Goal: Information Seeking & Learning: Learn about a topic

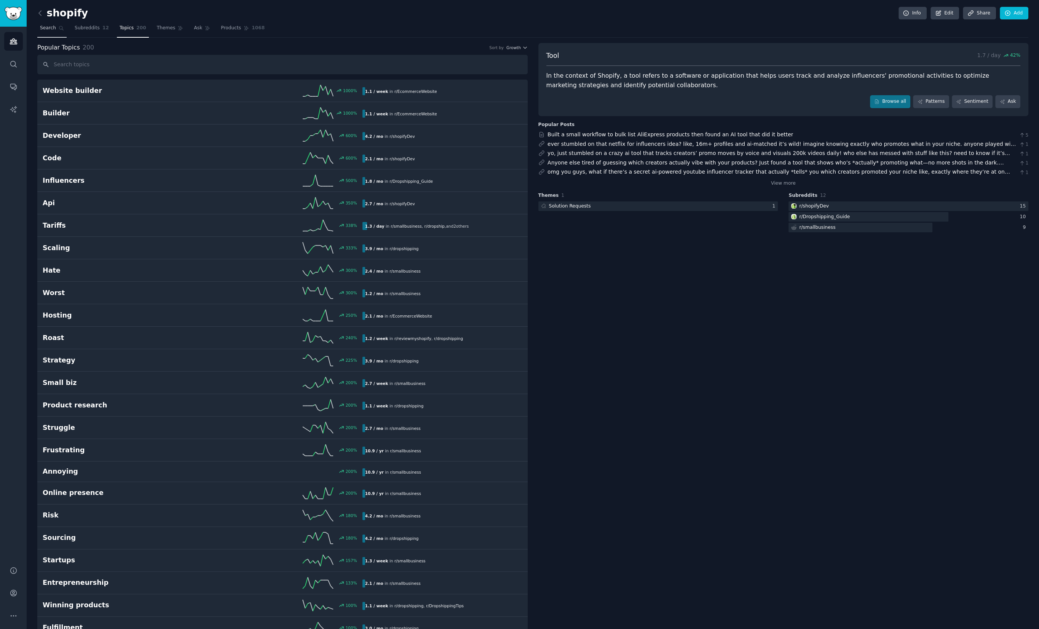
click at [48, 30] on span "Search" at bounding box center [48, 28] width 16 height 7
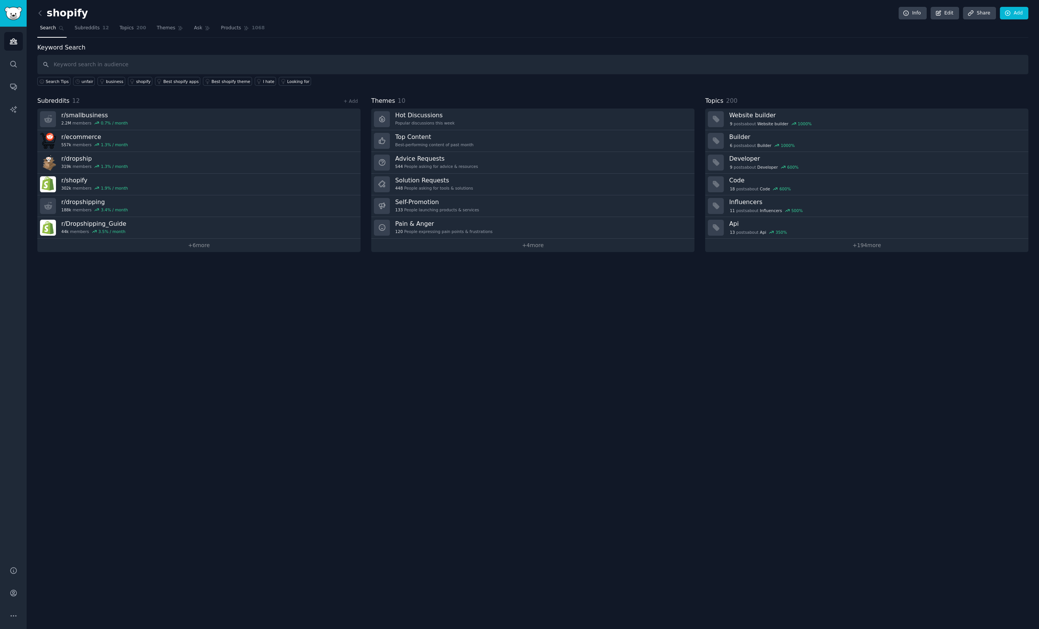
click at [234, 432] on div "shopify Info Edit Share Add Search Subreddits 12 Topics 200 Themes Ask Products…" at bounding box center [533, 314] width 1012 height 629
click at [15, 621] on button "More" at bounding box center [13, 615] width 19 height 19
click at [10, 595] on icon "Sidebar" at bounding box center [14, 593] width 8 height 8
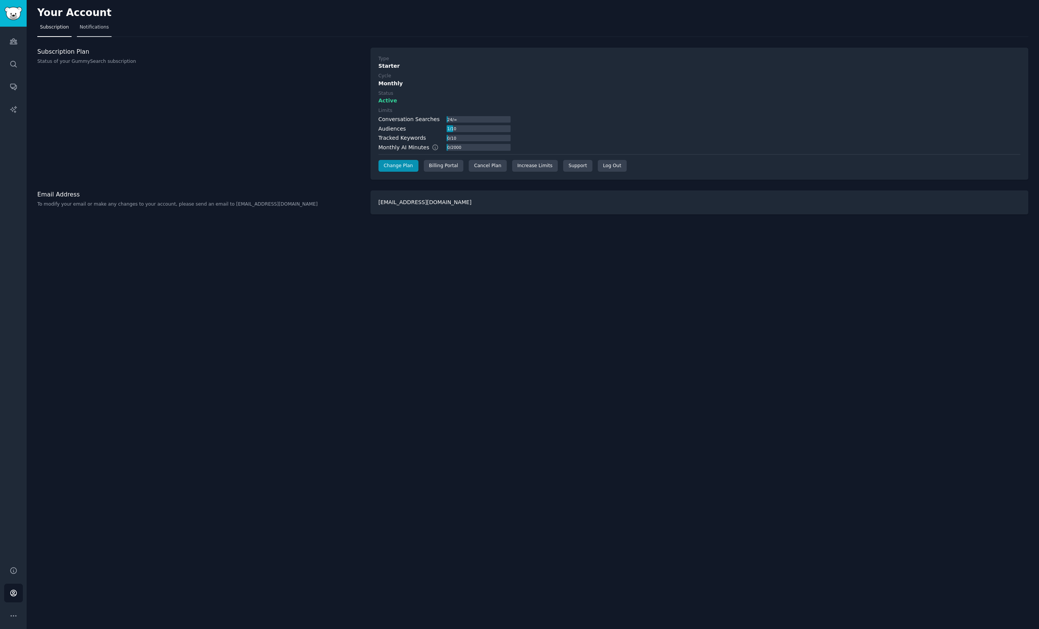
click at [99, 29] on span "Notifications" at bounding box center [94, 27] width 29 height 7
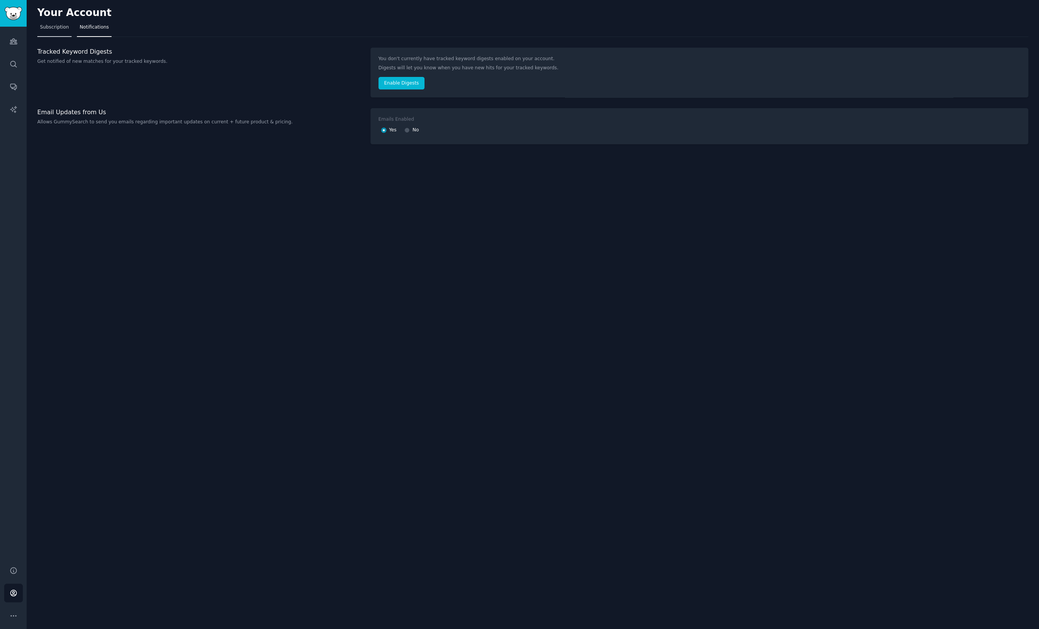
click at [66, 29] on span "Subscription" at bounding box center [54, 27] width 29 height 7
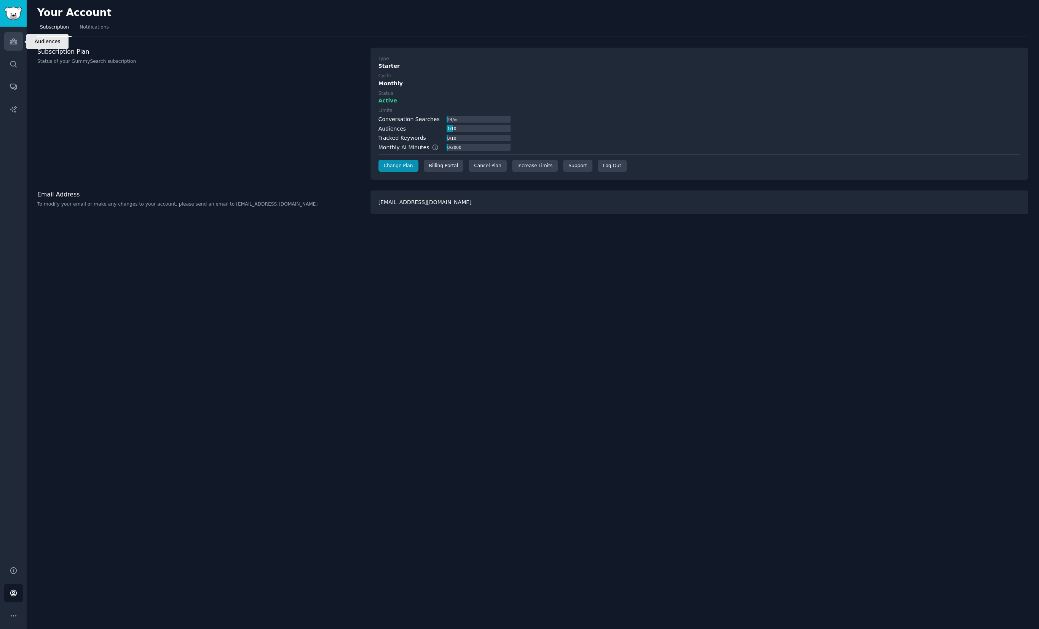
click at [14, 42] on icon "Sidebar" at bounding box center [13, 41] width 7 height 5
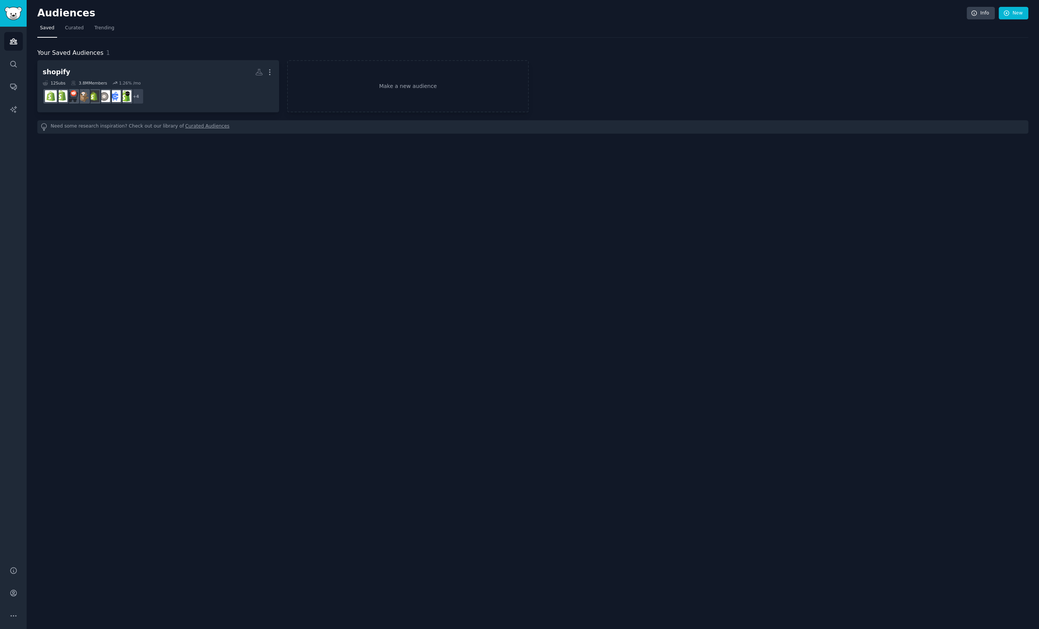
click at [546, 201] on div "Audiences Info New Saved Curated Trending Your Saved Audiences 1 shopify More 1…" at bounding box center [533, 314] width 1012 height 629
drag, startPoint x: 212, startPoint y: 236, endPoint x: 95, endPoint y: 336, distance: 154.4
click at [209, 236] on div "Audiences Info New Saved Curated Trending Your Saved Audiences 1 shopify More 1…" at bounding box center [533, 314] width 1012 height 629
click at [187, 171] on div "Audiences Info New Saved Curated Trending Your Saved Audiences 1 shopify More 1…" at bounding box center [533, 314] width 1012 height 629
click at [193, 215] on div "Audiences Info New Saved Curated Trending Your Saved Audiences 1 shopify More 1…" at bounding box center [533, 314] width 1012 height 629
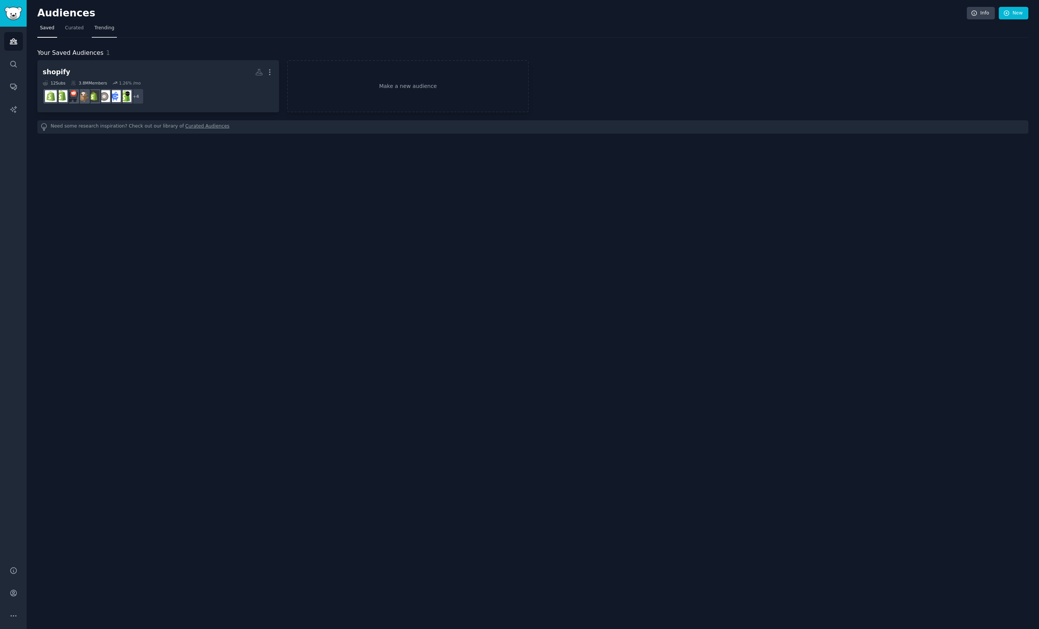
drag, startPoint x: 113, startPoint y: 27, endPoint x: 132, endPoint y: 42, distance: 24.0
click at [113, 27] on link "Trending" at bounding box center [104, 30] width 25 height 16
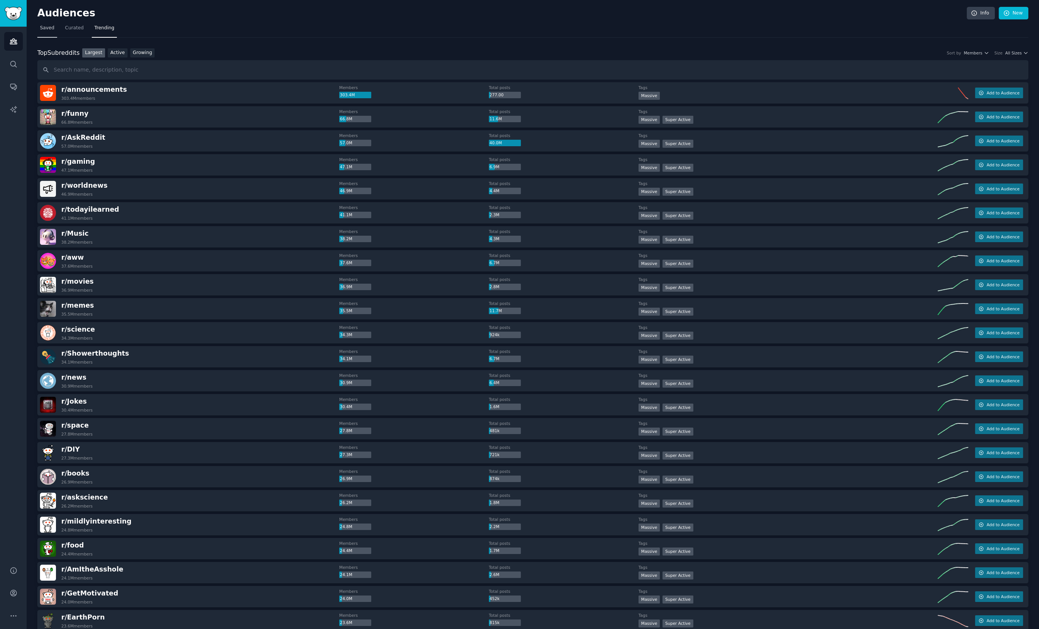
click at [47, 29] on span "Saved" at bounding box center [47, 28] width 14 height 7
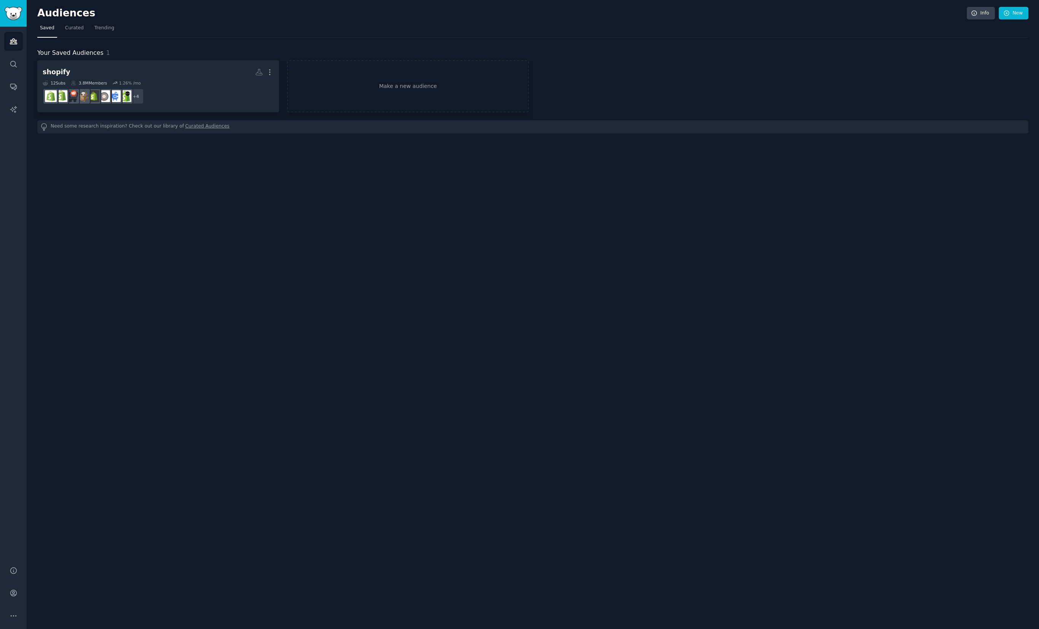
drag, startPoint x: 70, startPoint y: 28, endPoint x: 97, endPoint y: 45, distance: 31.8
click at [71, 29] on span "Curated" at bounding box center [74, 28] width 19 height 7
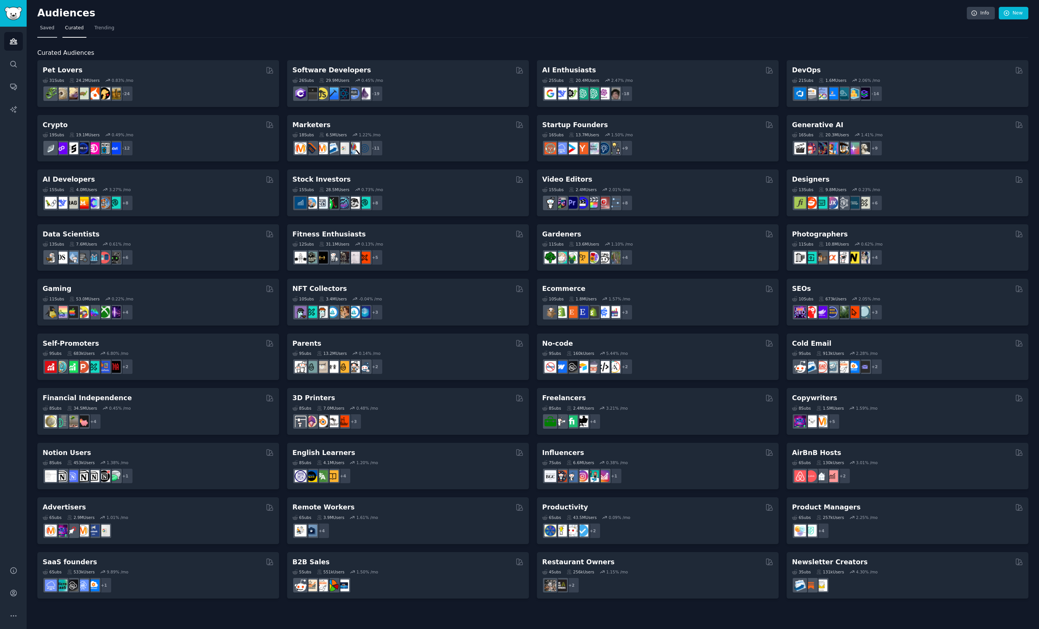
click at [51, 29] on span "Saved" at bounding box center [47, 28] width 14 height 7
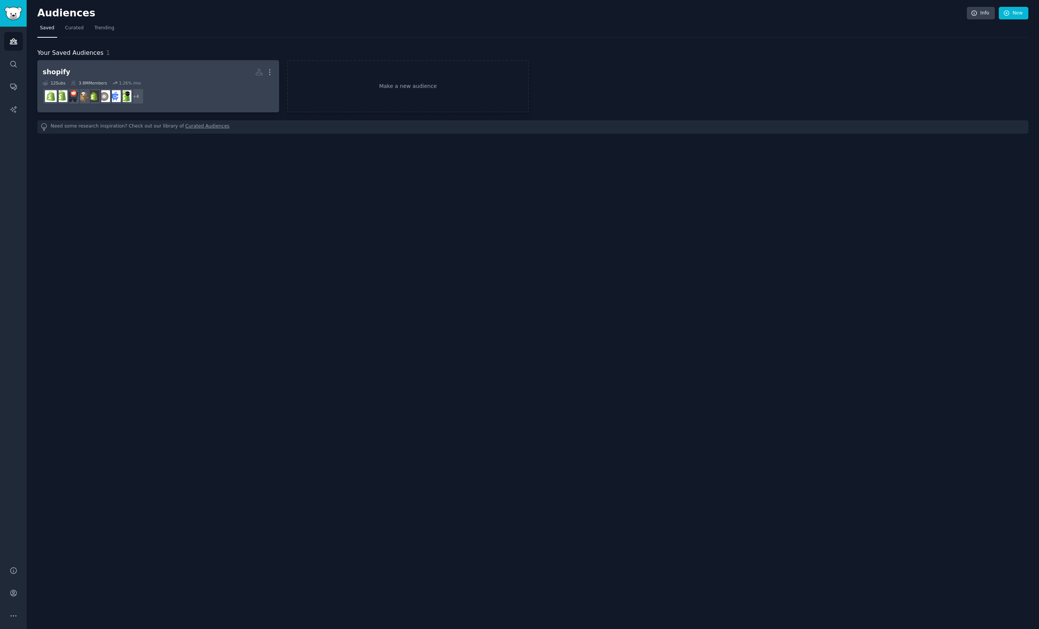
click at [191, 75] on h2 "shopify More" at bounding box center [158, 71] width 231 height 13
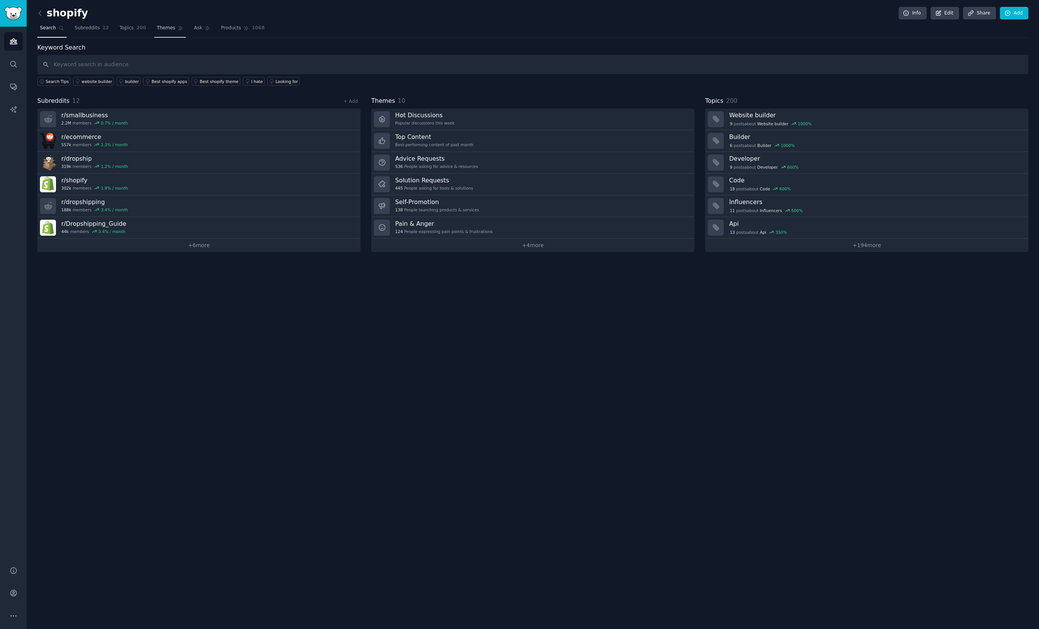
click at [166, 35] on link "Themes" at bounding box center [170, 30] width 32 height 16
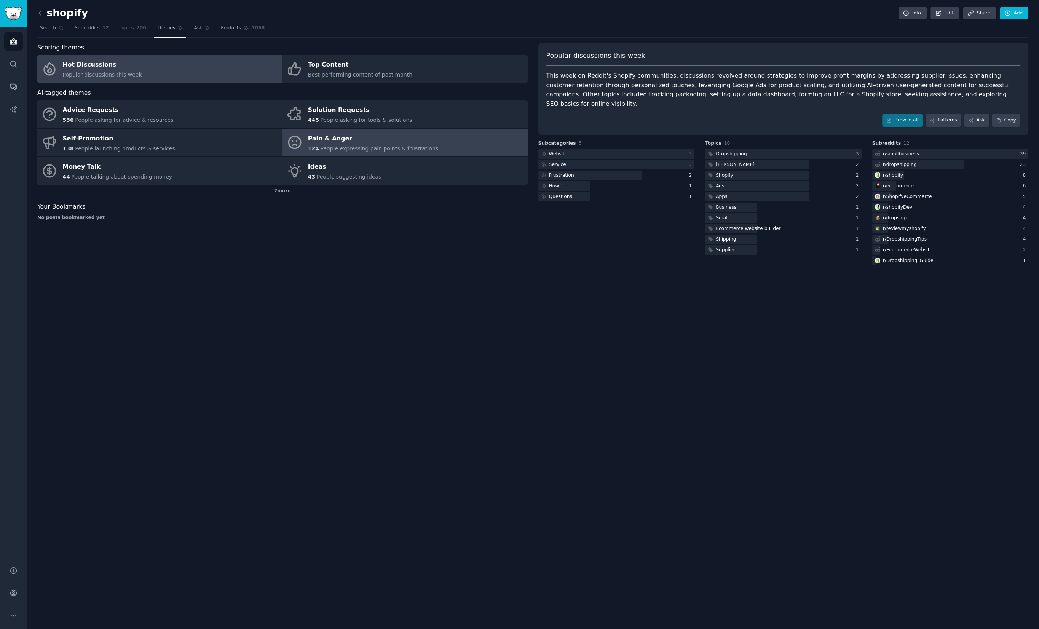
click at [327, 142] on div "Pain & Anger" at bounding box center [373, 138] width 130 height 12
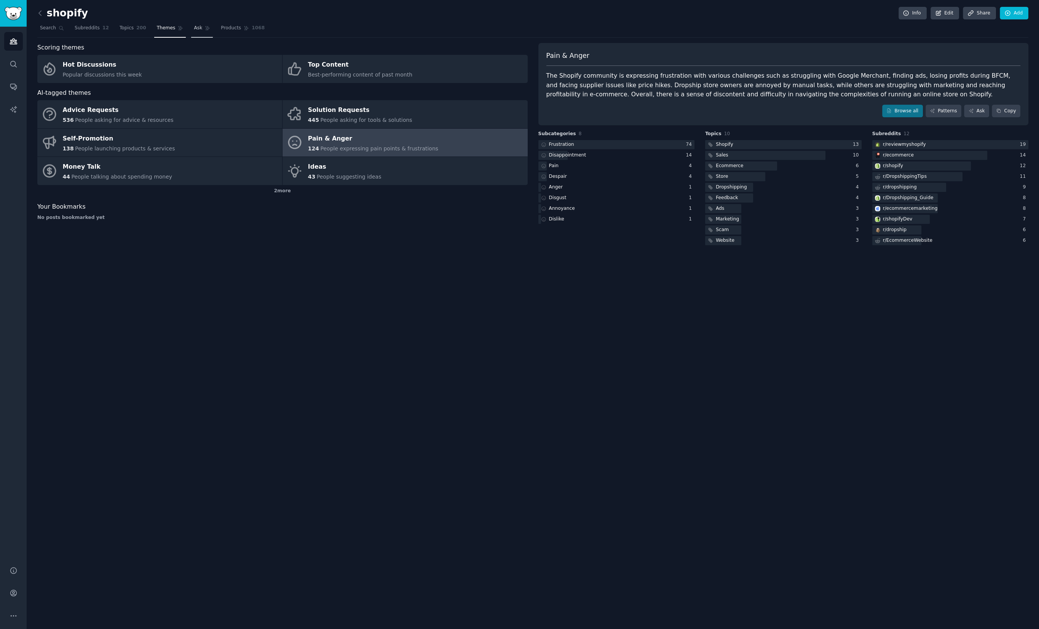
click at [205, 28] on icon at bounding box center [207, 28] width 5 height 5
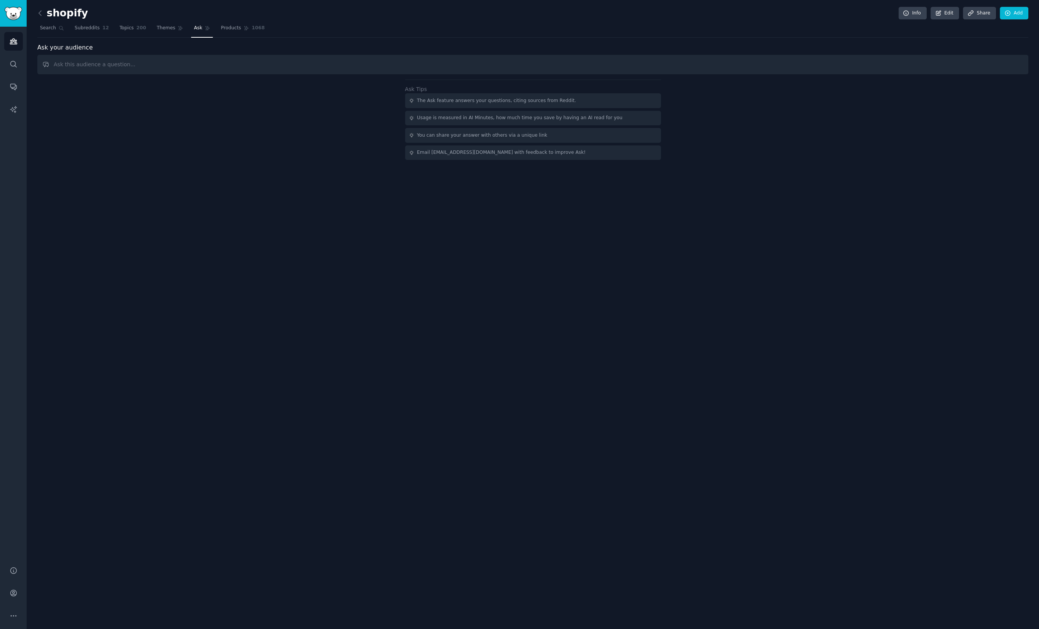
drag, startPoint x: 119, startPoint y: 65, endPoint x: 153, endPoint y: 69, distance: 34.5
click at [120, 65] on input "text" at bounding box center [532, 64] width 991 height 19
type input "Whatsapp CRM"
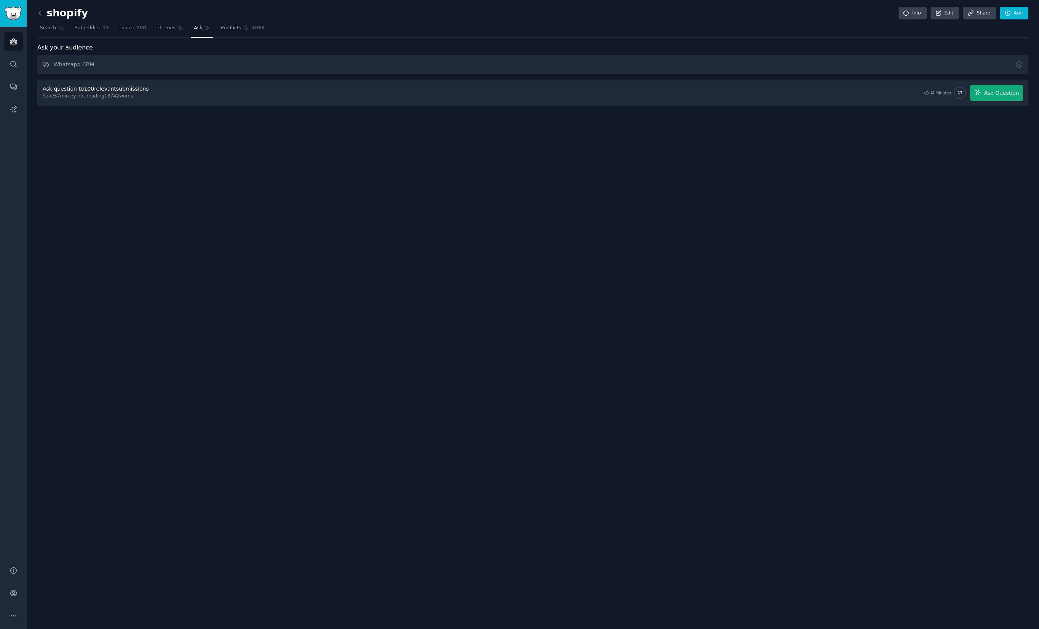
click at [171, 164] on div "shopify Info Edit Share Add Search Subreddits 12 Topics 200 Themes Ask Products…" at bounding box center [533, 314] width 1012 height 629
click at [145, 61] on input "Whatsapp CRM" at bounding box center [532, 64] width 991 height 19
click at [137, 27] on span "200" at bounding box center [141, 28] width 10 height 7
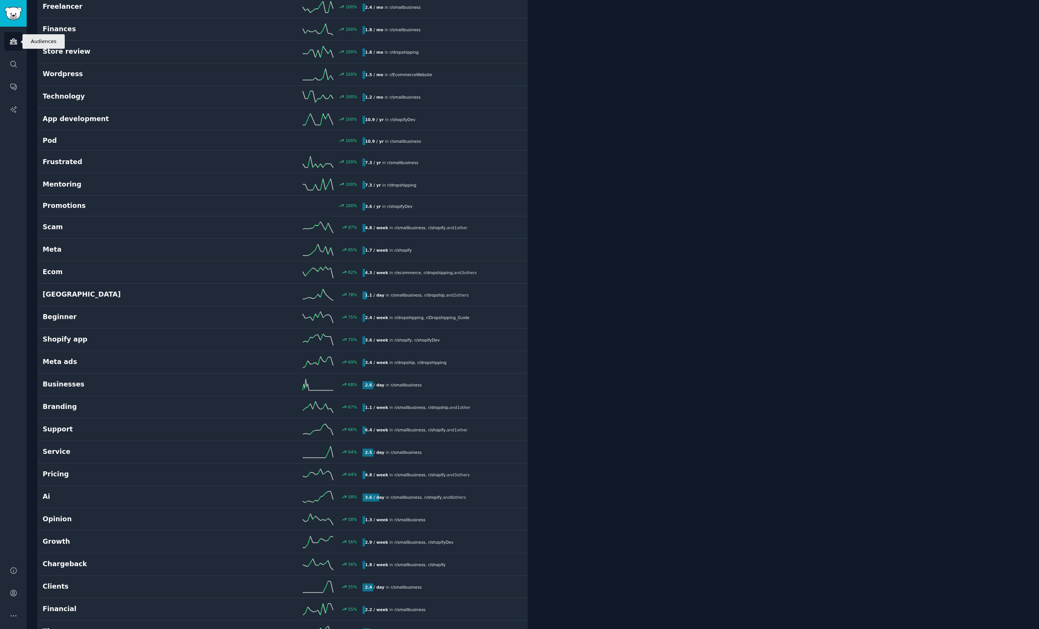
scroll to position [643, 0]
click at [13, 38] on icon "Sidebar" at bounding box center [14, 41] width 8 height 8
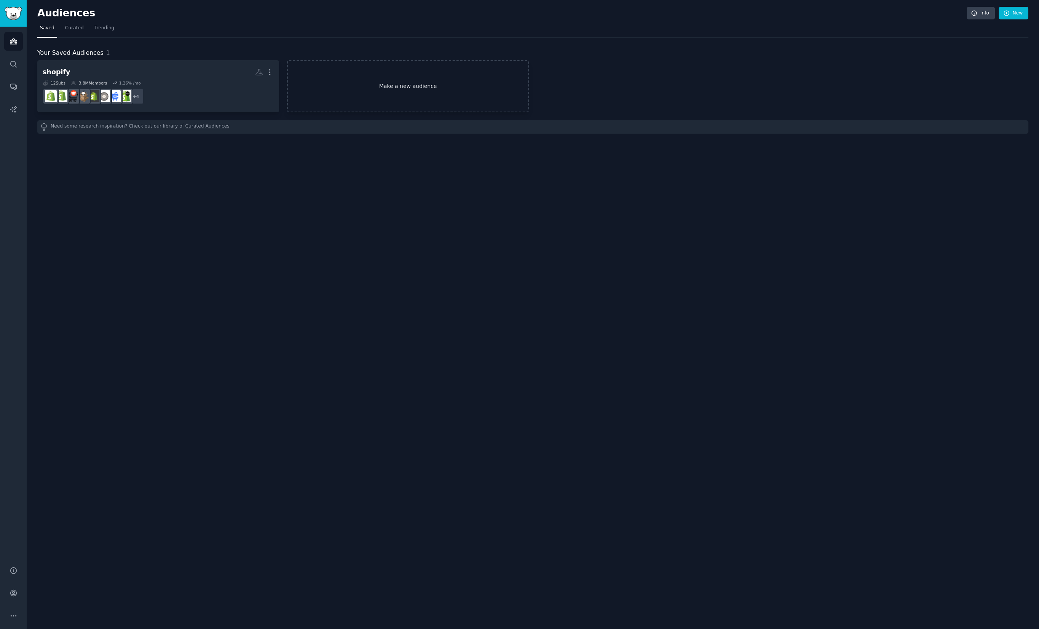
click at [421, 84] on link "Make a new audience" at bounding box center [408, 86] width 242 height 52
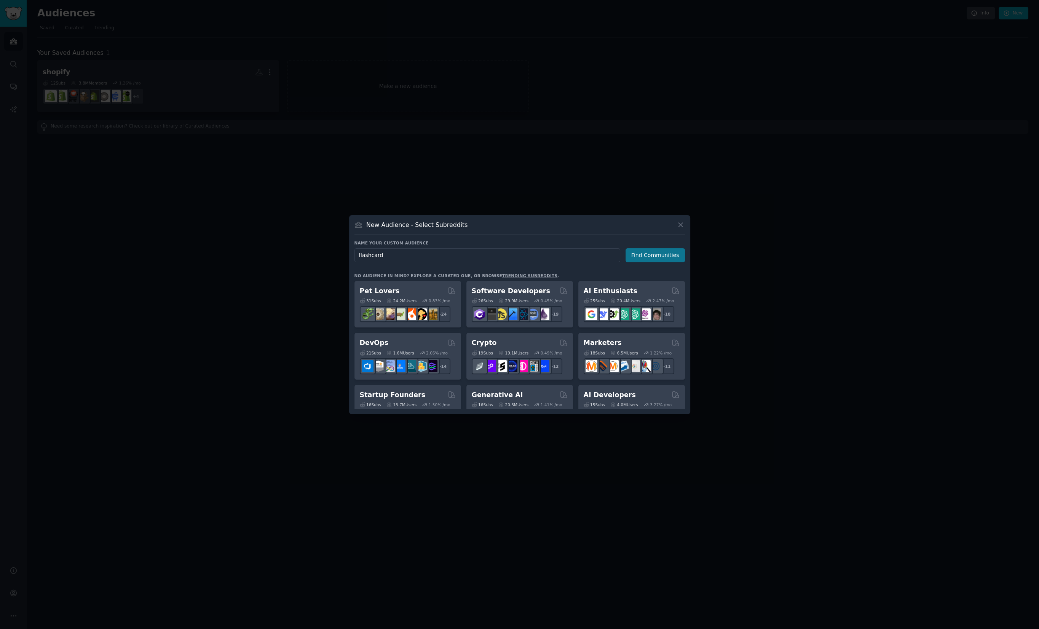
type input "flashcard"
click at [637, 256] on button "Find Communities" at bounding box center [655, 255] width 59 height 14
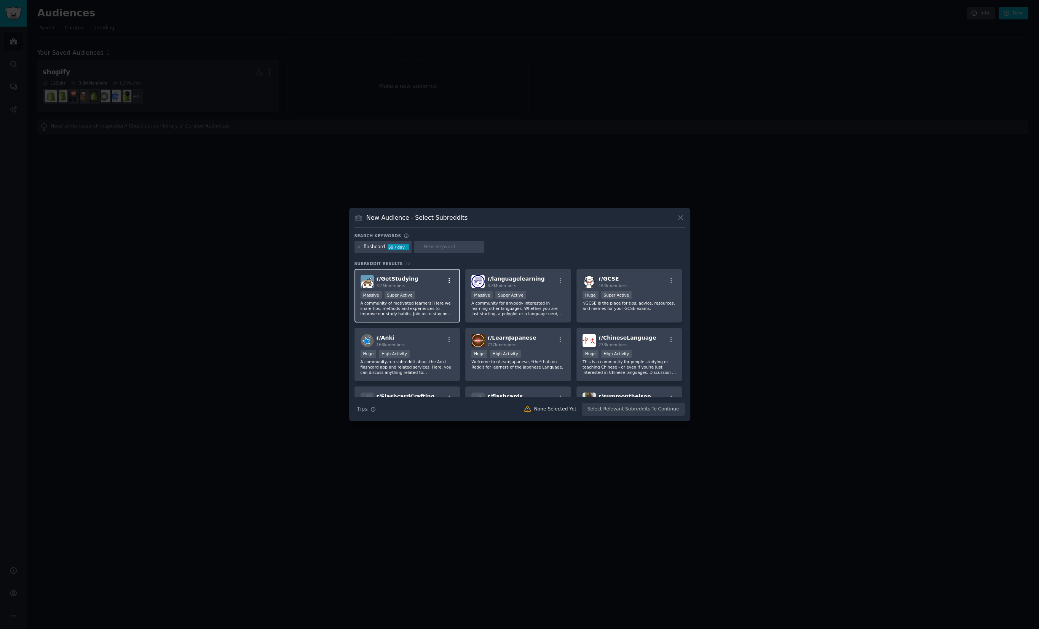
click at [447, 281] on icon "button" at bounding box center [449, 280] width 7 height 7
click at [422, 301] on div "Add to your audience" at bounding box center [404, 302] width 45 height 5
click at [533, 290] on div "r/ languagelearning 3.3M members 1,000,000+ members Massive Super Active A comm…" at bounding box center [518, 296] width 106 height 54
drag, startPoint x: 415, startPoint y: 296, endPoint x: 502, endPoint y: 299, distance: 86.5
click at [416, 296] on div "1,000,000+ members Massive Super Active" at bounding box center [408, 296] width 94 height 10
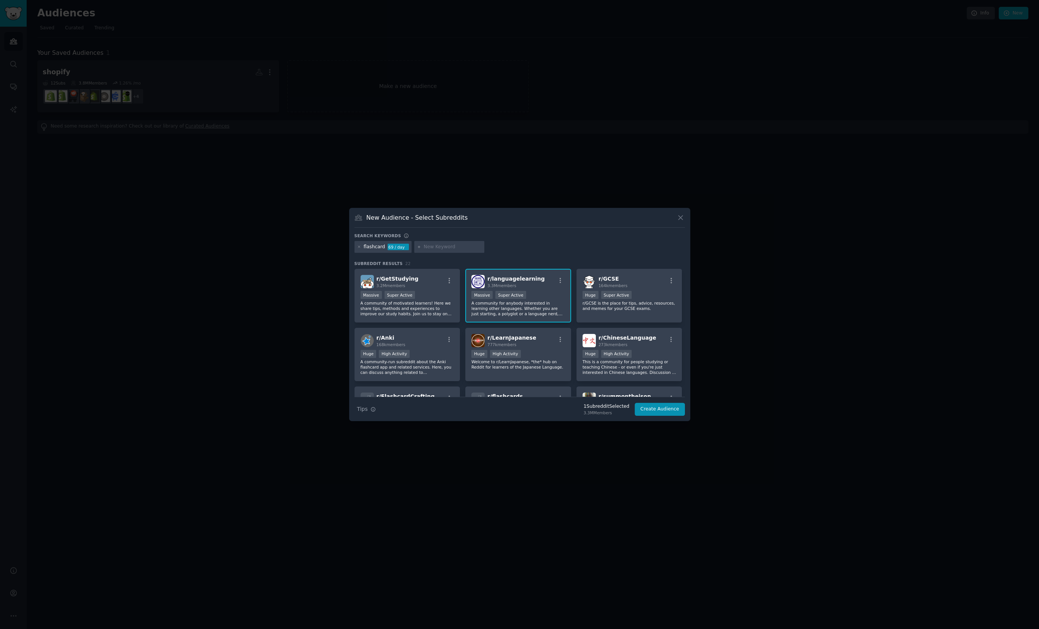
click at [509, 299] on div "1,000,000+ members Massive Super Active" at bounding box center [518, 296] width 94 height 10
click at [420, 304] on p "A community of motivated learners! Here we share tips, methods and experiences …" at bounding box center [408, 308] width 94 height 16
click at [564, 307] on p "A community for anybody interested in learning other languages. Whether you are…" at bounding box center [518, 308] width 94 height 16
click at [649, 301] on p "r/GCSE is the place for tips, advice, resources, and memes for your GCSE exams." at bounding box center [629, 305] width 94 height 11
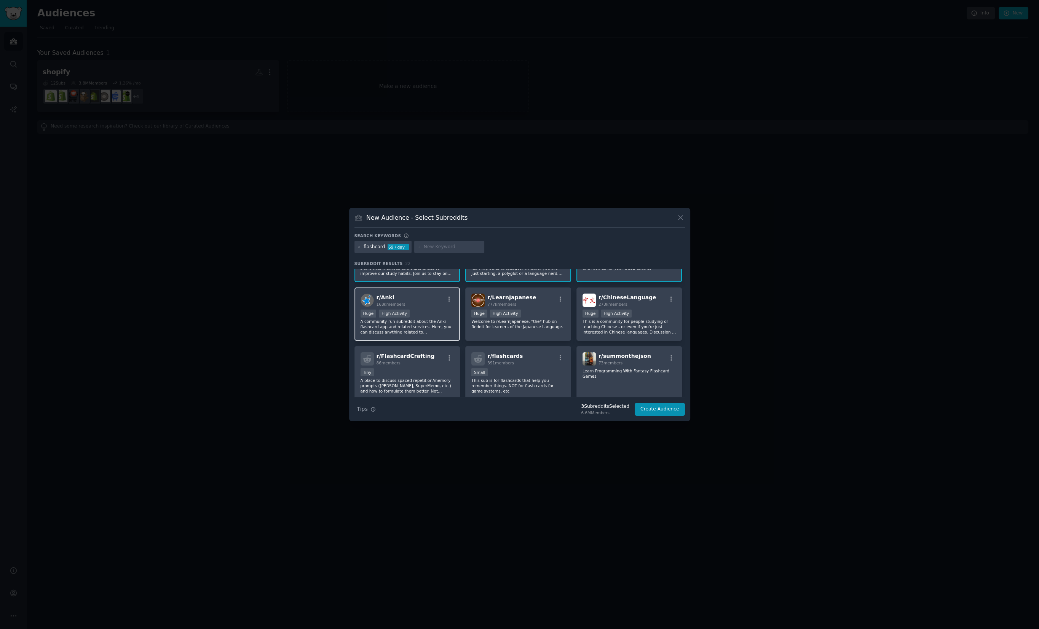
scroll to position [40, 0]
click at [445, 322] on p "A community-run subreddit about the Anki flashcard app and related services. He…" at bounding box center [408, 327] width 94 height 16
drag, startPoint x: 535, startPoint y: 323, endPoint x: 633, endPoint y: 330, distance: 98.4
click at [535, 323] on p "Welcome to r/LearnJapanese, *the* hub on Reddit for learners of the Japanese La…" at bounding box center [518, 324] width 94 height 11
click at [669, 322] on p "This is a community for people studying or teaching Chinese - or even if you're…" at bounding box center [629, 327] width 94 height 16
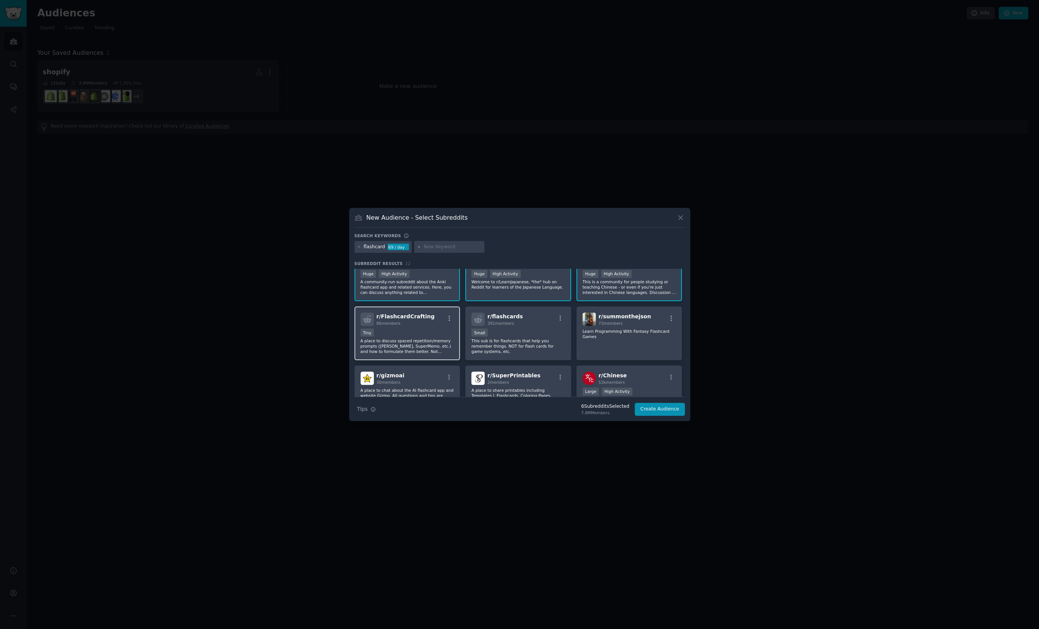
scroll to position [80, 0]
click at [426, 338] on p "A place to discuss spaced repetition/memory prompts ([PERSON_NAME], SuperMemo, …" at bounding box center [408, 346] width 94 height 16
drag, startPoint x: 541, startPoint y: 341, endPoint x: 589, endPoint y: 342, distance: 47.2
click at [558, 342] on p "This sub is for flashcards that help you remember things. NOT for flash cards f…" at bounding box center [518, 346] width 94 height 16
click at [663, 339] on div "r/ summonthejson 73 members Learn Programming With Fantasy Flashcard Games" at bounding box center [629, 333] width 106 height 54
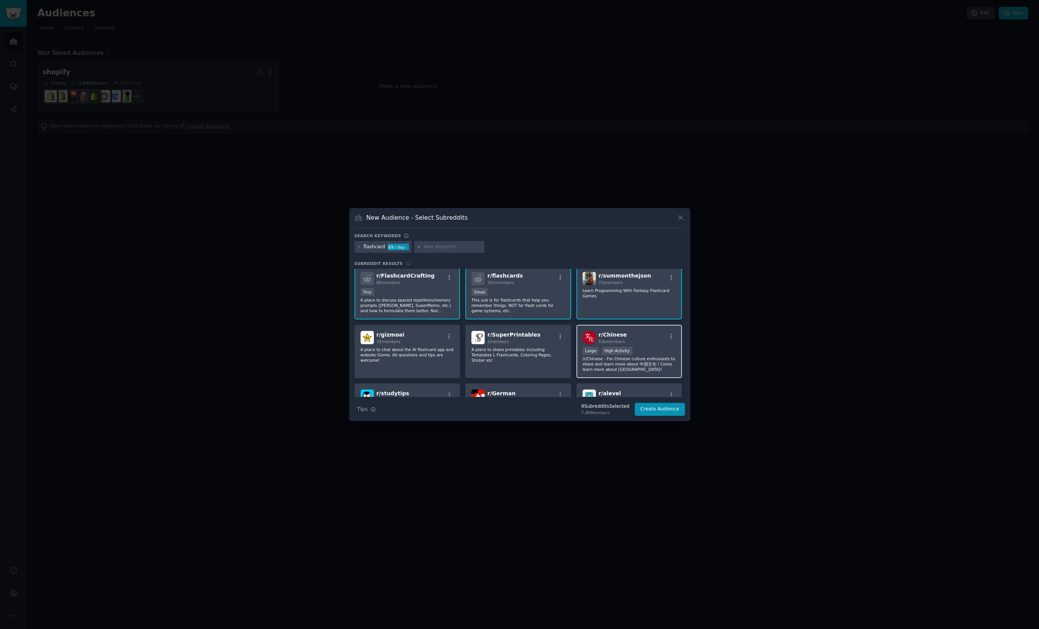
drag, startPoint x: 654, startPoint y: 340, endPoint x: 582, endPoint y: 345, distance: 71.7
click at [651, 341] on div "r/ [DEMOGRAPHIC_DATA] 53k members" at bounding box center [629, 337] width 94 height 13
drag, startPoint x: 485, startPoint y: 345, endPoint x: 421, endPoint y: 347, distance: 63.6
click at [483, 345] on div "r/ SuperPrintables 2 members A place to share printables including Templates l,…" at bounding box center [518, 352] width 106 height 54
click at [418, 347] on p "A place to chat about the AI flashcard app and website Gizmo. All questions and…" at bounding box center [408, 355] width 94 height 16
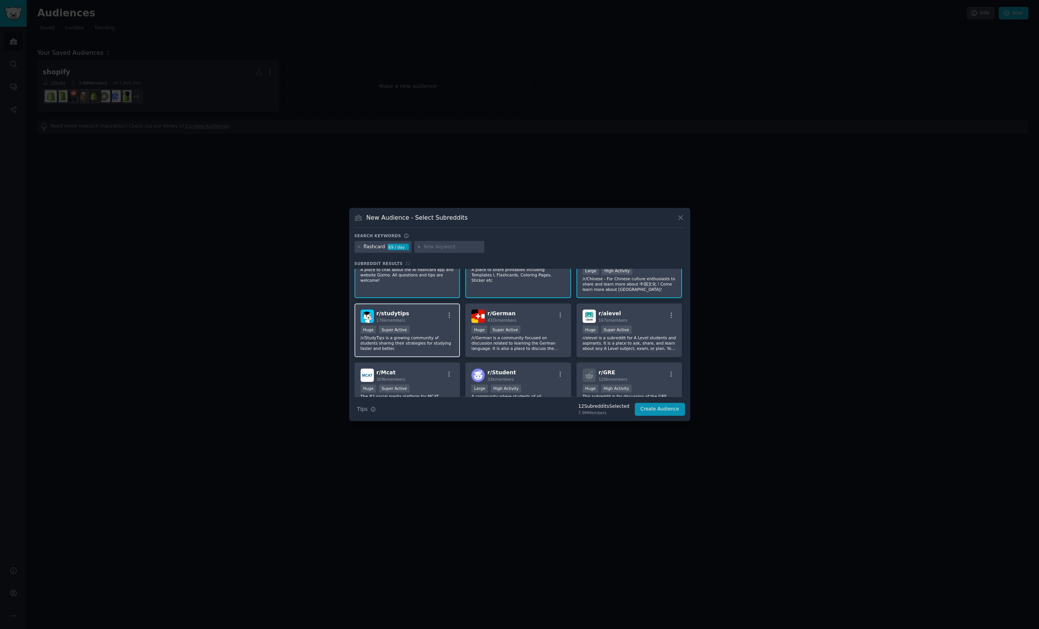
scroll to position [201, 0]
click at [418, 338] on p "/r/StudyTips is a growing community of students sharing their strategies for st…" at bounding box center [408, 343] width 94 height 16
click at [509, 335] on p "/r/German is a community focused on discussion related to learning the German l…" at bounding box center [518, 343] width 94 height 16
click at [590, 335] on p "r/alevel is a subreddit for A Level students and aspirants. It is a place to as…" at bounding box center [629, 343] width 94 height 16
drag, startPoint x: 633, startPoint y: 371, endPoint x: 516, endPoint y: 373, distance: 116.9
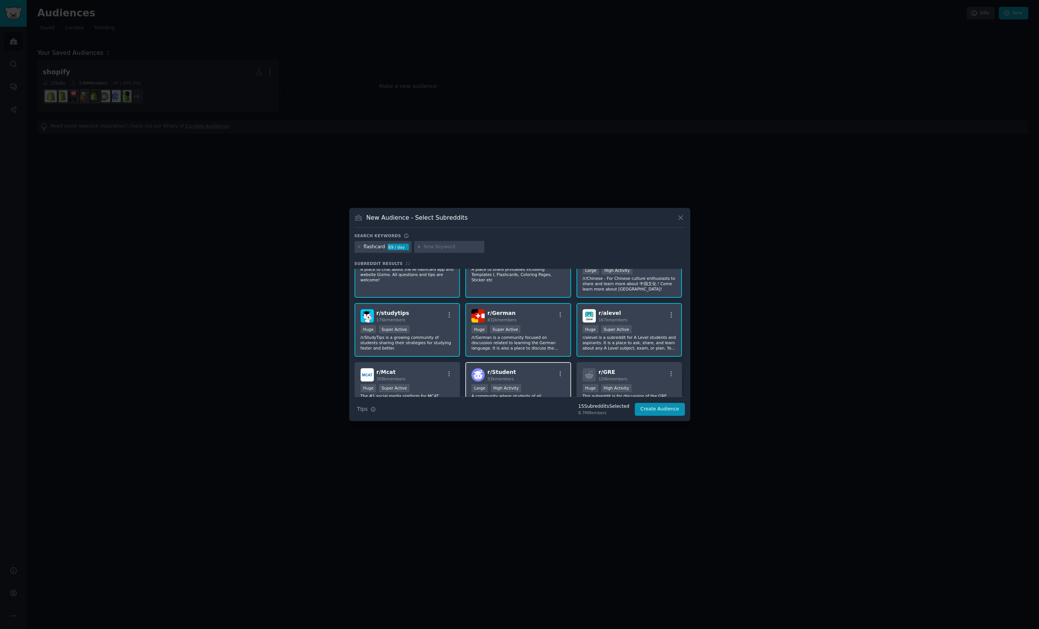
click at [632, 371] on div "r/ GRE 120k members" at bounding box center [629, 374] width 94 height 13
drag, startPoint x: 503, startPoint y: 373, endPoint x: 410, endPoint y: 368, distance: 93.0
click at [503, 373] on span "r/ Student" at bounding box center [501, 372] width 29 height 6
click at [407, 369] on div "r/ Mcat 309k members" at bounding box center [408, 374] width 94 height 13
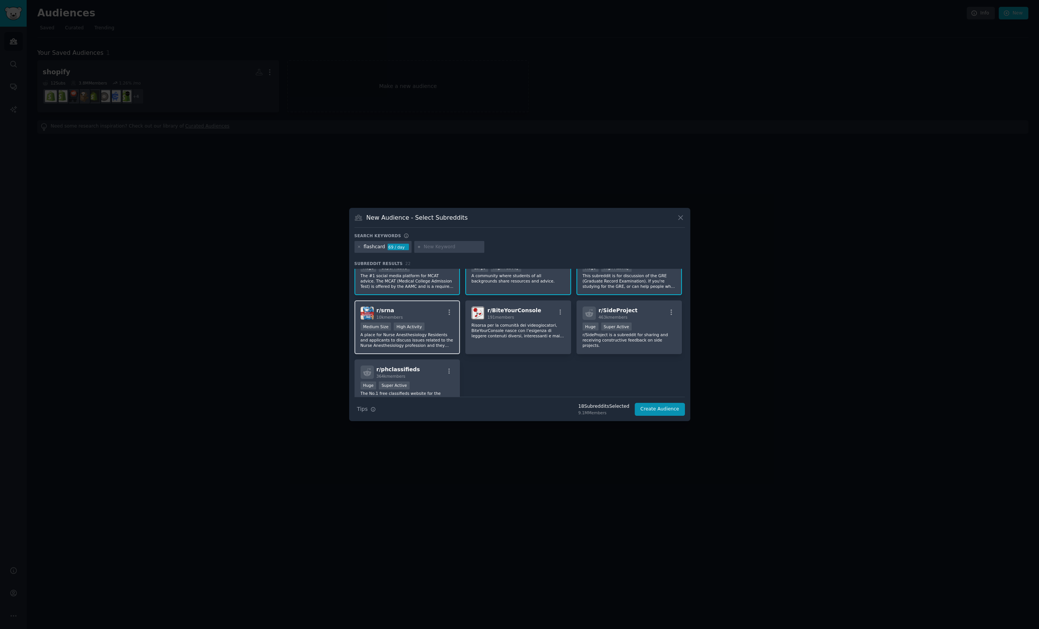
scroll to position [322, 0]
drag, startPoint x: 430, startPoint y: 325, endPoint x: 437, endPoint y: 326, distance: 6.5
click at [431, 325] on div "Medium Size High Activity" at bounding box center [408, 327] width 94 height 10
drag, startPoint x: 549, startPoint y: 327, endPoint x: 557, endPoint y: 327, distance: 8.0
click at [552, 327] on p "Risorsa per la comunità dei videogiocatori, BiteYourConsole nasce con l’esigenz…" at bounding box center [518, 330] width 94 height 16
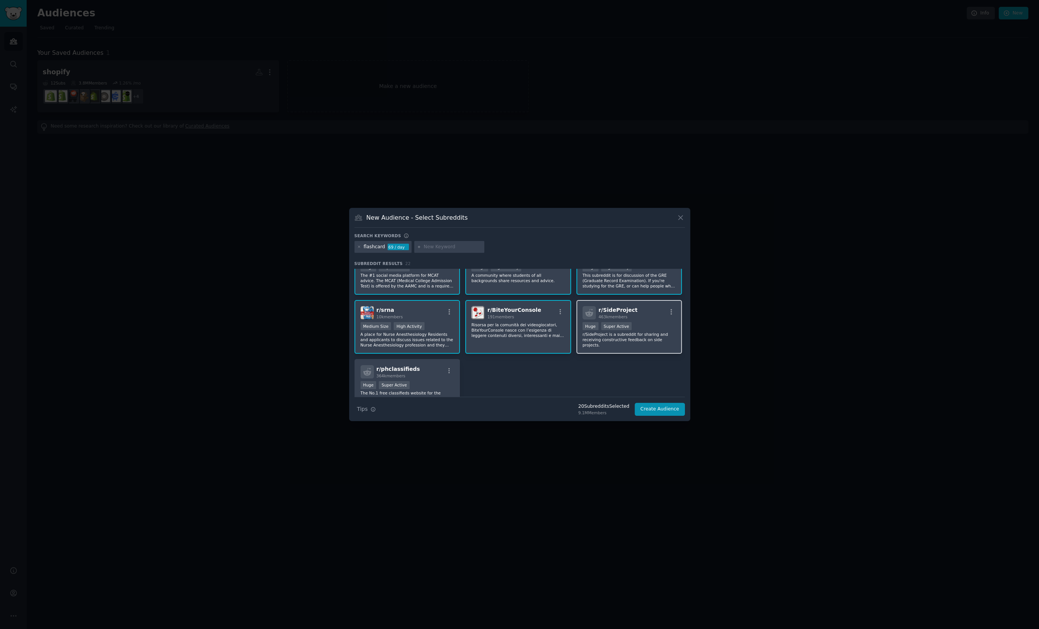
click at [630, 328] on div "Super Active" at bounding box center [616, 326] width 31 height 8
click at [395, 386] on div "Super Active" at bounding box center [394, 385] width 31 height 8
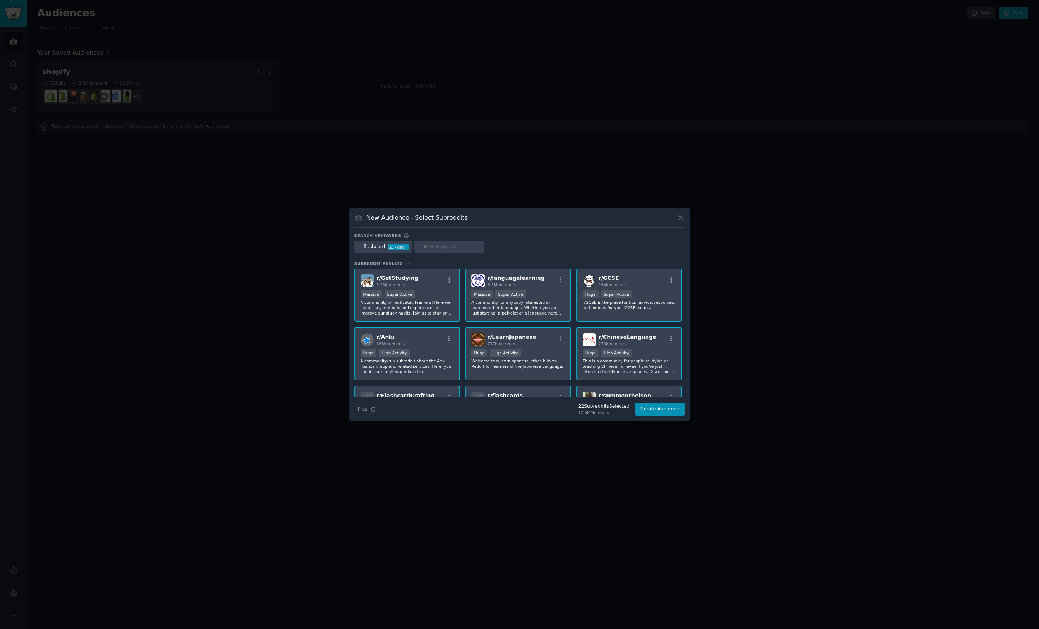
scroll to position [0, 0]
click at [658, 406] on button "Create Audience" at bounding box center [660, 409] width 50 height 13
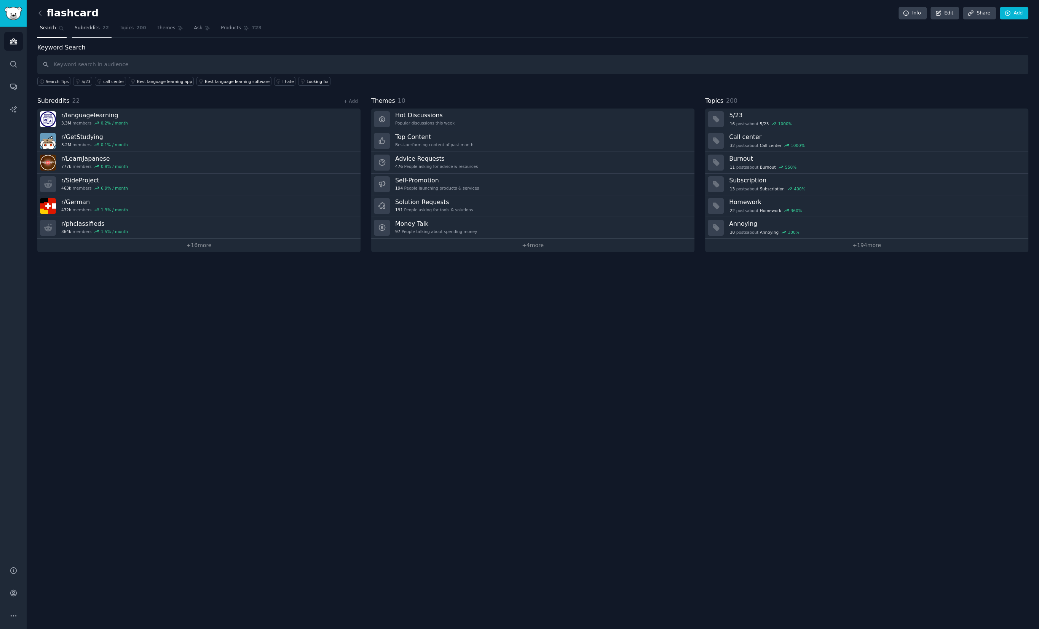
click at [97, 29] on span "Subreddits" at bounding box center [87, 28] width 25 height 7
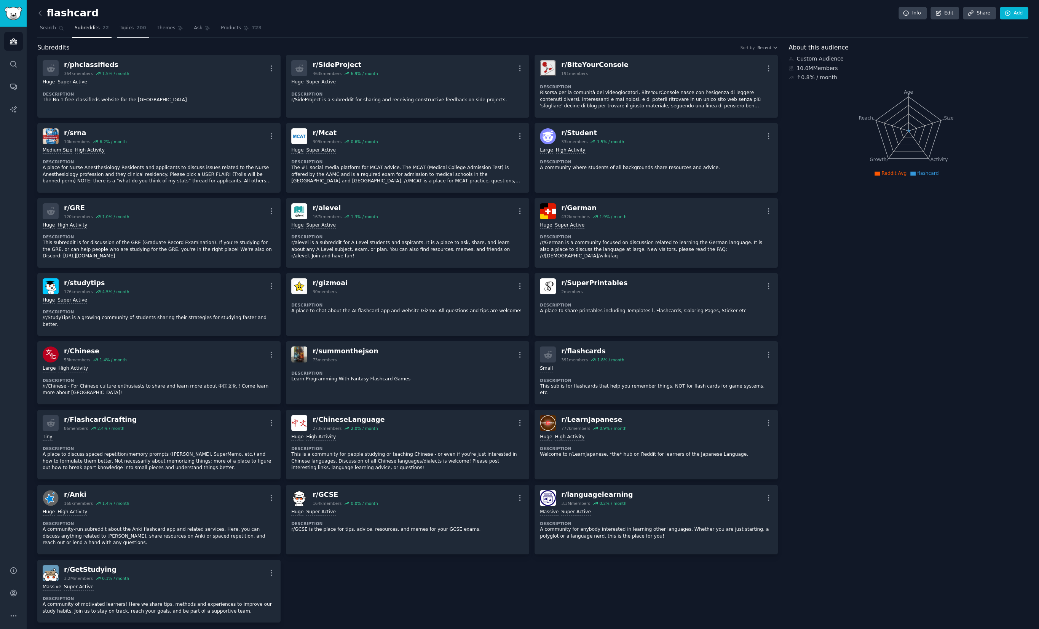
click at [144, 27] on span "200" at bounding box center [141, 28] width 10 height 7
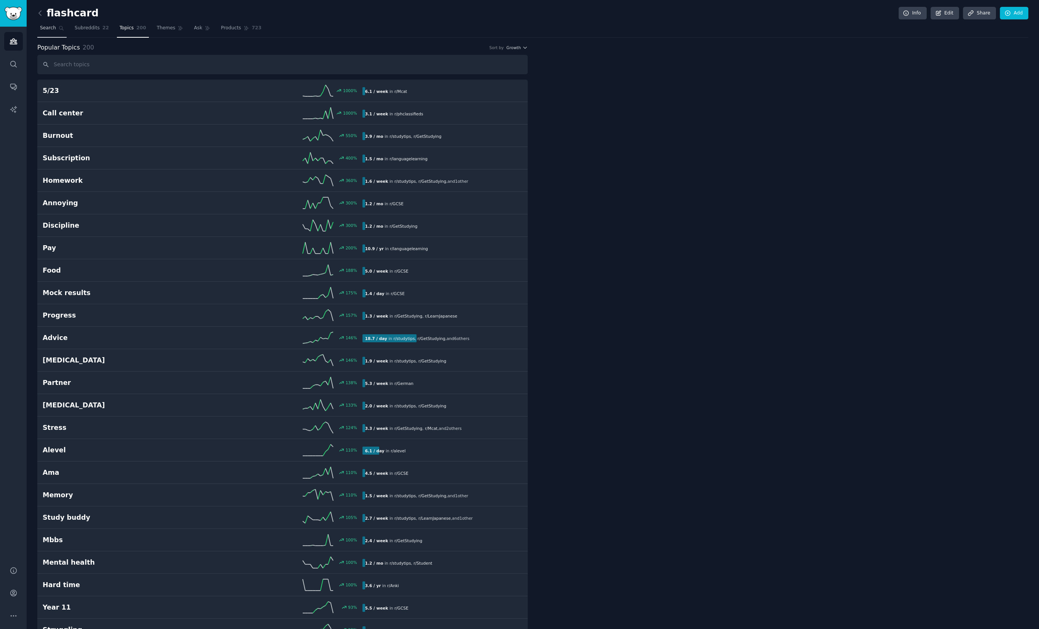
click at [48, 25] on span "Search" at bounding box center [48, 28] width 16 height 7
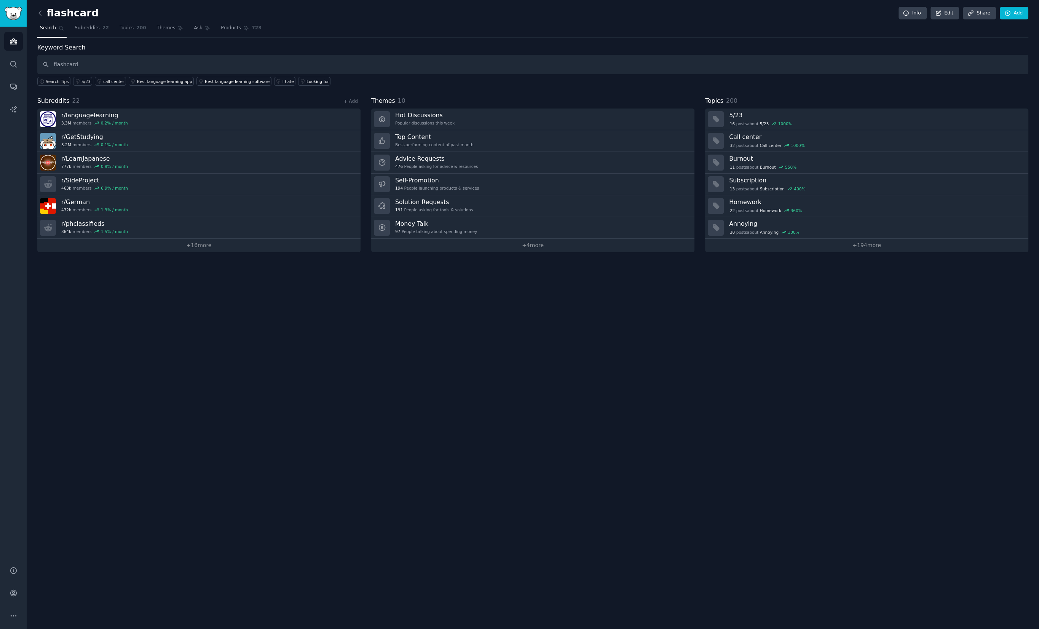
type input "flashcard"
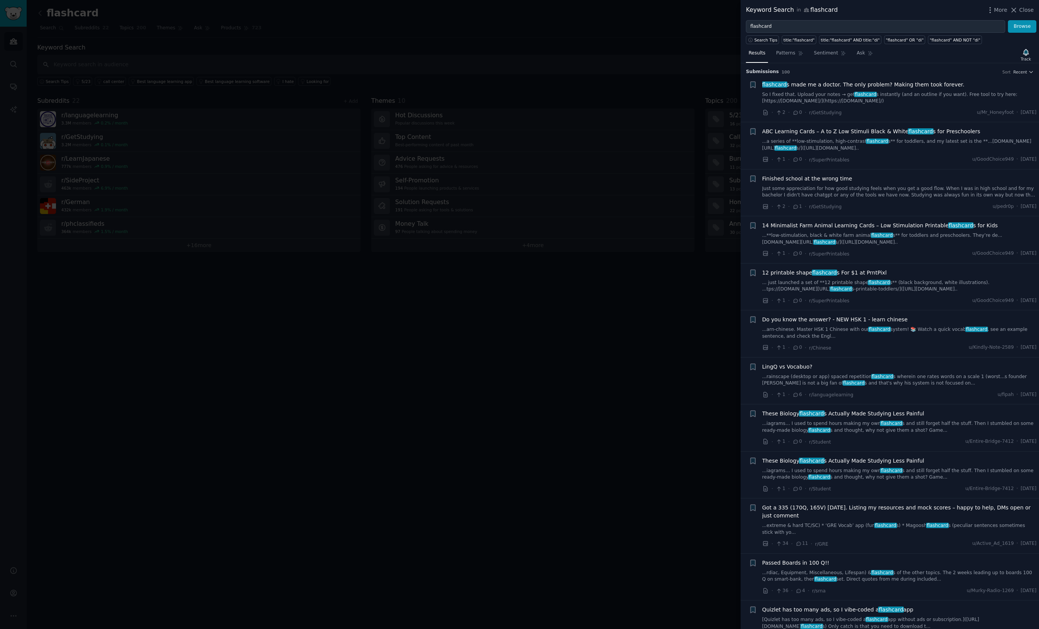
click at [902, 81] on span "flashcard s made me a doctor. The only problem? Making them took forever." at bounding box center [863, 85] width 202 height 8
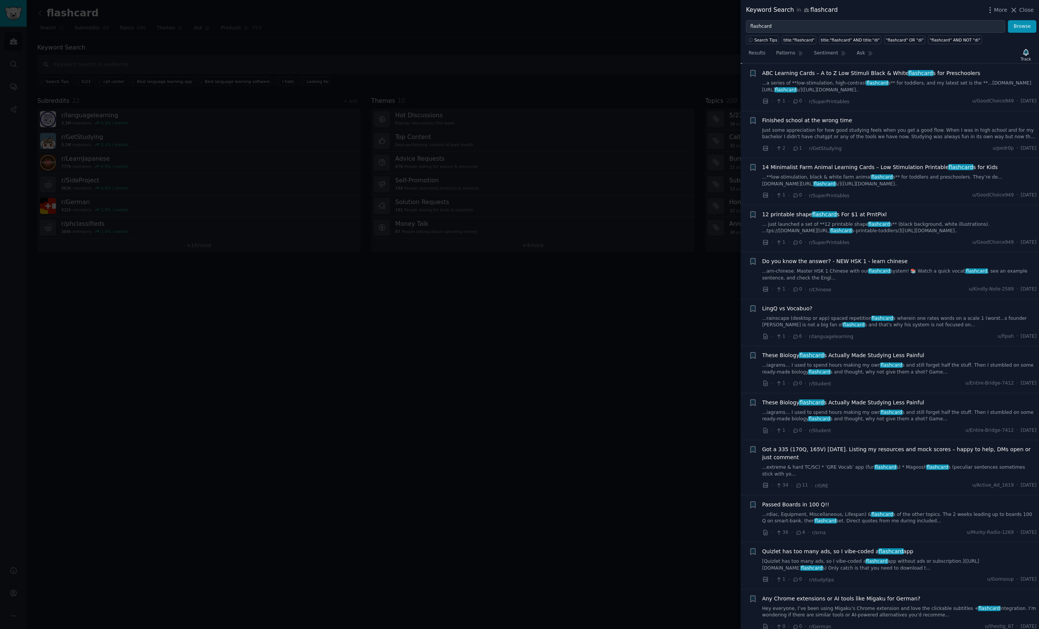
scroll to position [173, 0]
click at [834, 357] on span "These Biology flashcard s Actually Made Studying Less Painful" at bounding box center [843, 355] width 162 height 8
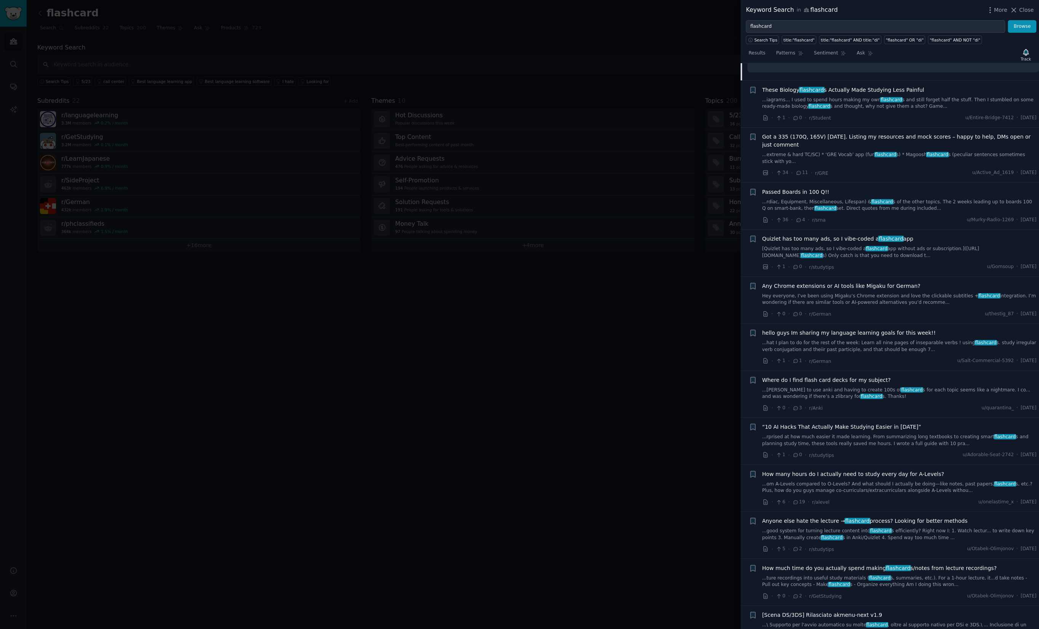
scroll to position [501, 0]
click at [891, 235] on span "Quizlet has too many ads, so I vibe-coded a flashcard app" at bounding box center [837, 239] width 151 height 8
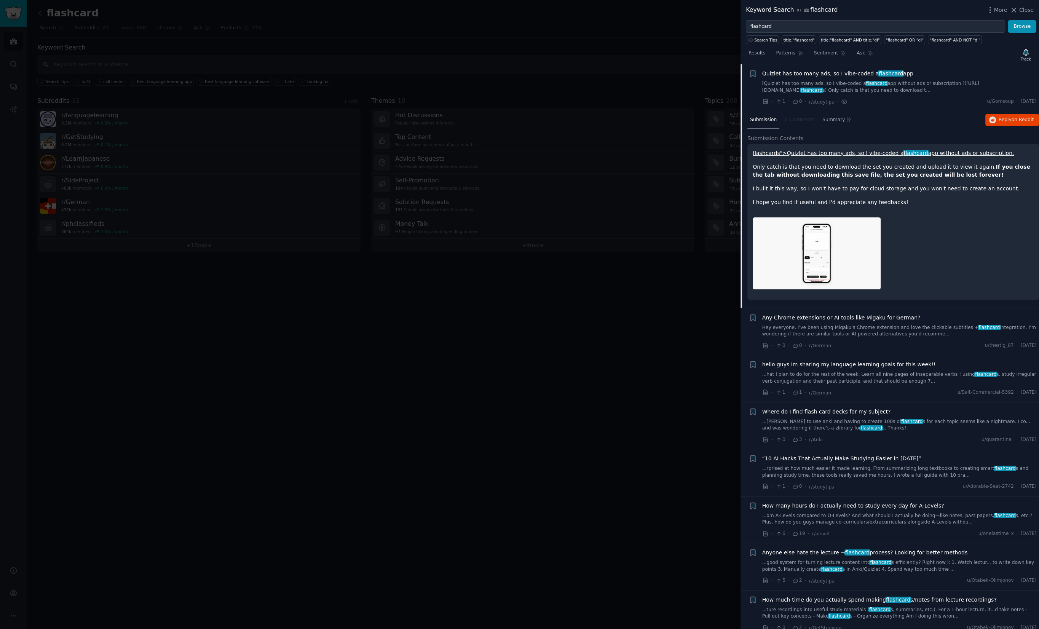
scroll to position [536, 0]
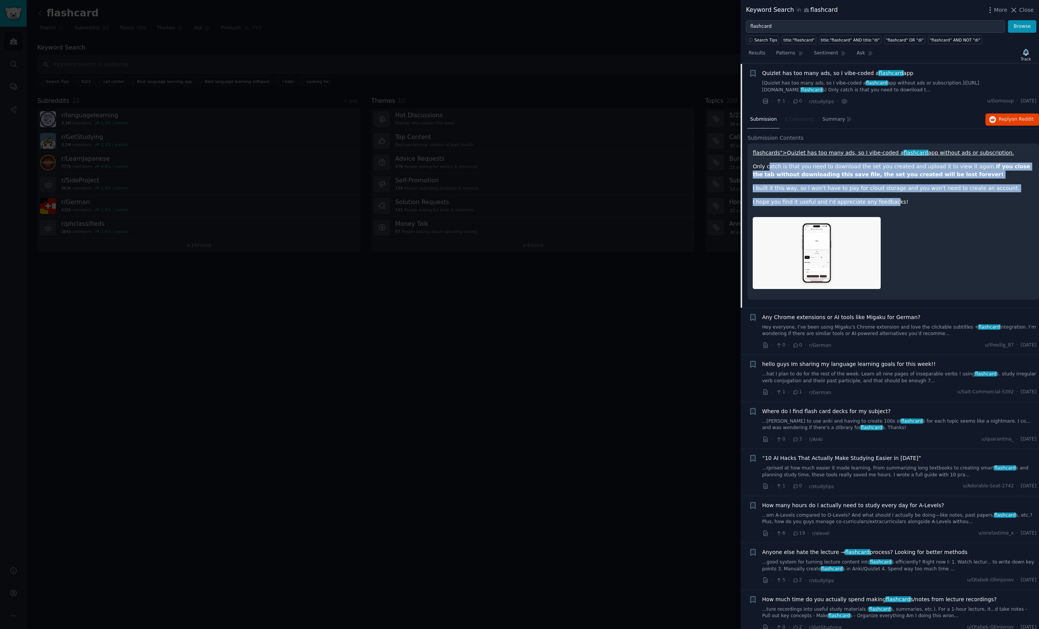
drag, startPoint x: 768, startPoint y: 165, endPoint x: 887, endPoint y: 198, distance: 124.0
click at [887, 198] on div "flashcards">Quizlet has too many ads, so I vibe-coded a flashcard app without a…" at bounding box center [893, 177] width 281 height 57
click at [889, 199] on p "I hope you find it useful and I'd appreciate any feedbacks!" at bounding box center [893, 202] width 281 height 8
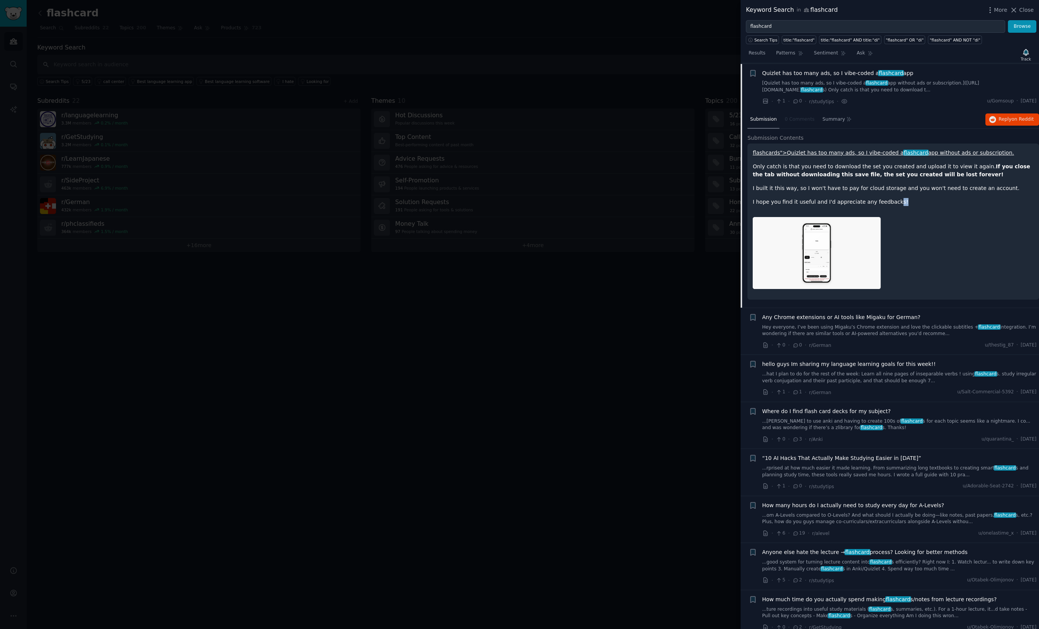
drag, startPoint x: 889, startPoint y: 200, endPoint x: 893, endPoint y: 205, distance: 5.9
click at [893, 205] on div "flashcards">Quizlet has too many ads, so I vibe-coded a flashcard app without a…" at bounding box center [893, 222] width 292 height 156
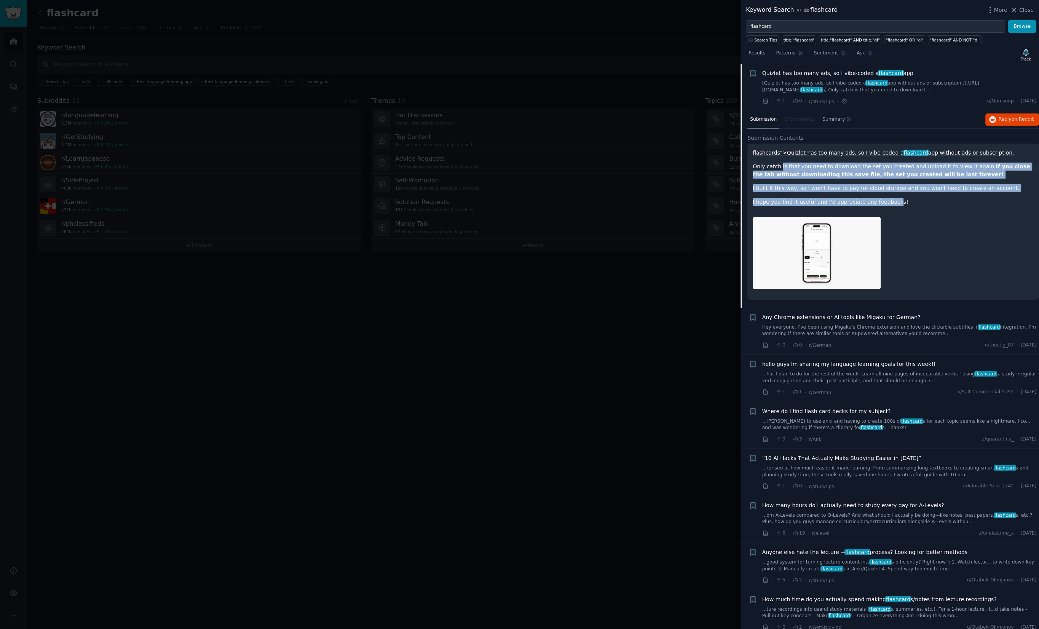
drag, startPoint x: 890, startPoint y: 204, endPoint x: 780, endPoint y: 164, distance: 117.1
click at [780, 164] on div "flashcards">Quizlet has too many ads, so I vibe-coded a flashcard app without a…" at bounding box center [893, 177] width 281 height 57
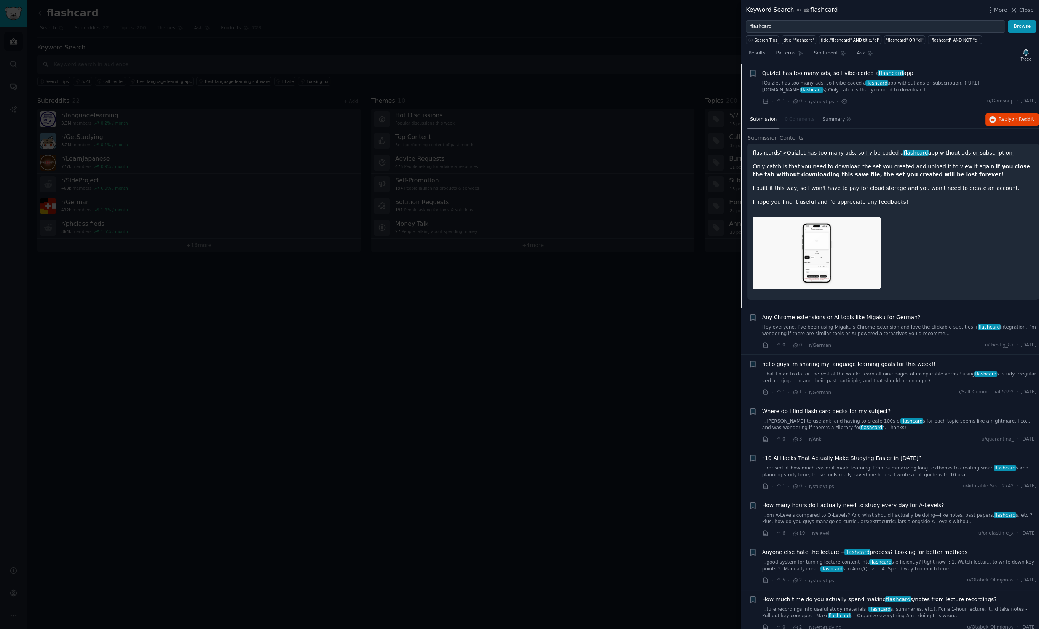
click at [780, 164] on p "Only catch is that you need to download the set you created and upload it to vi…" at bounding box center [893, 171] width 281 height 16
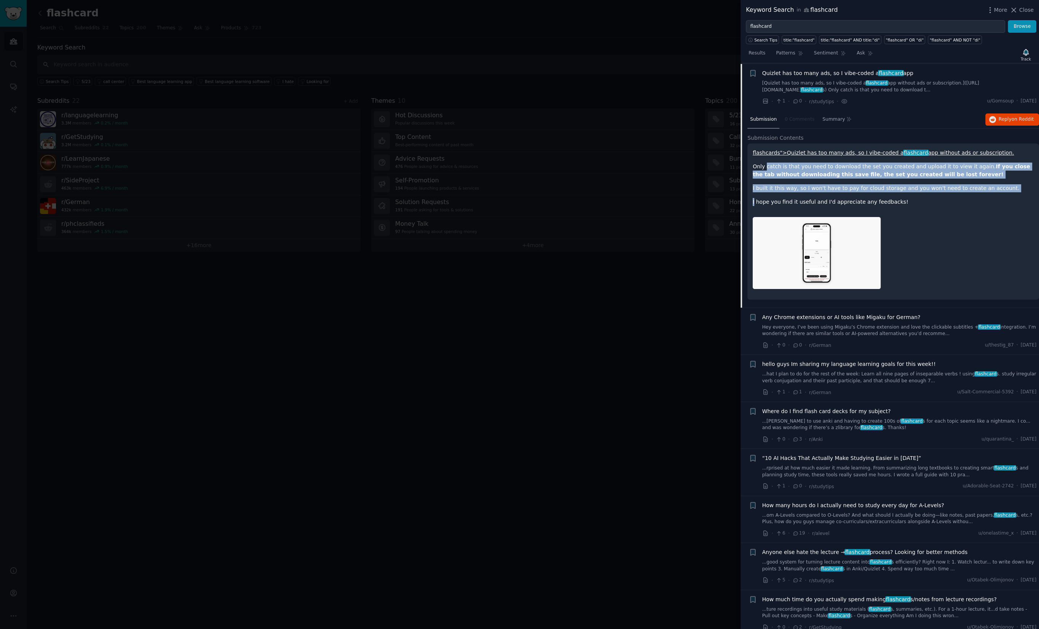
drag, startPoint x: 794, startPoint y: 173, endPoint x: 889, endPoint y: 195, distance: 96.9
click at [889, 195] on div "flashcards">Quizlet has too many ads, so I vibe-coded a flashcard app without a…" at bounding box center [893, 177] width 281 height 57
drag, startPoint x: 891, startPoint y: 202, endPoint x: 756, endPoint y: 163, distance: 140.5
click at [756, 163] on div "flashcards">Quizlet has too many ads, so I vibe-coded a flashcard app without a…" at bounding box center [893, 177] width 281 height 57
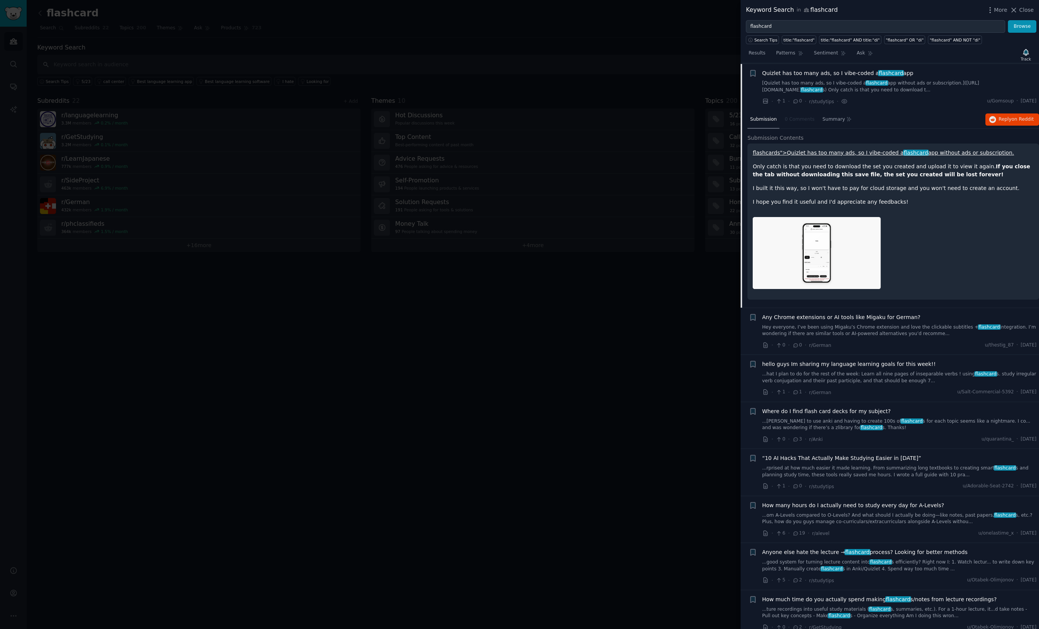
click at [756, 163] on p "Only catch is that you need to download the set you created and upload it to vi…" at bounding box center [893, 171] width 281 height 16
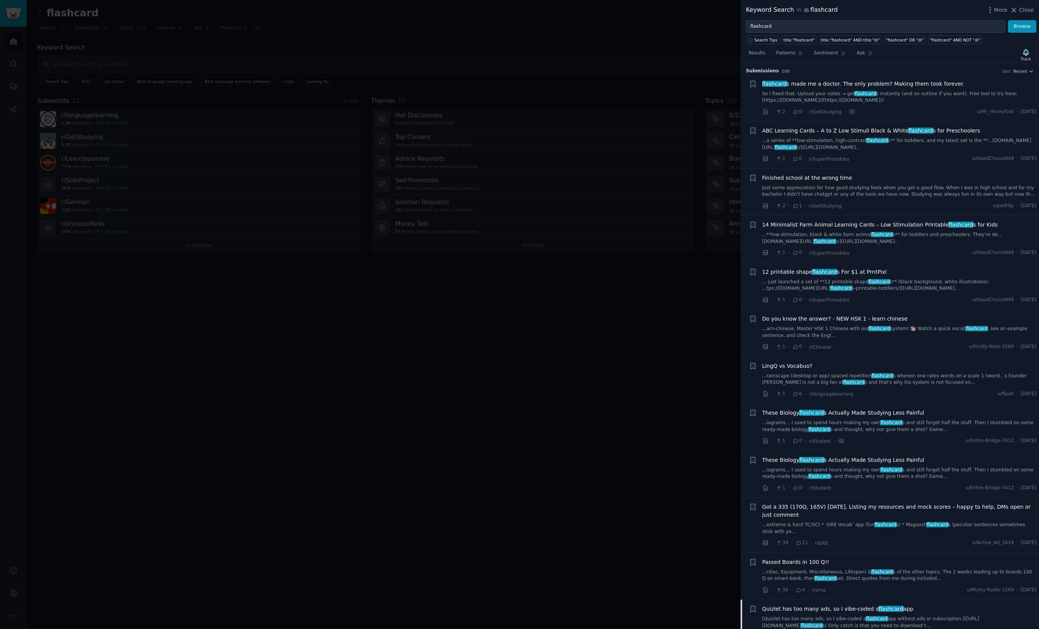
scroll to position [0, 0]
click at [993, 10] on icon "button" at bounding box center [990, 10] width 8 height 8
click at [964, 59] on div "Results Patterns Sentiment Ask Track" at bounding box center [889, 55] width 298 height 16
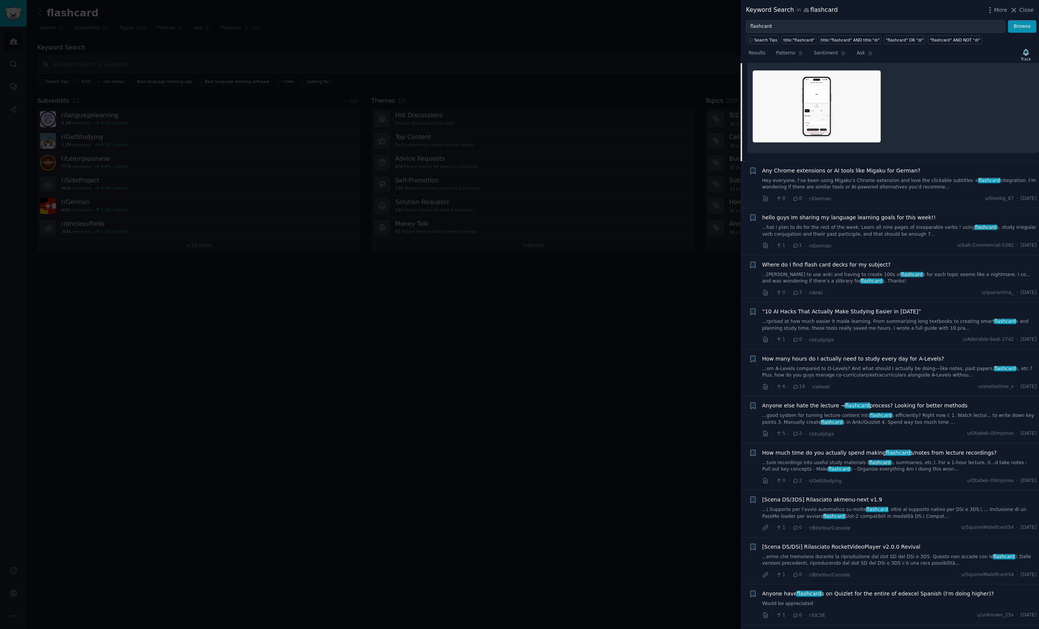
scroll to position [683, 0]
click at [847, 454] on span "How much time do you actually spend making flashcard s/notes from lecture recor…" at bounding box center [879, 452] width 235 height 8
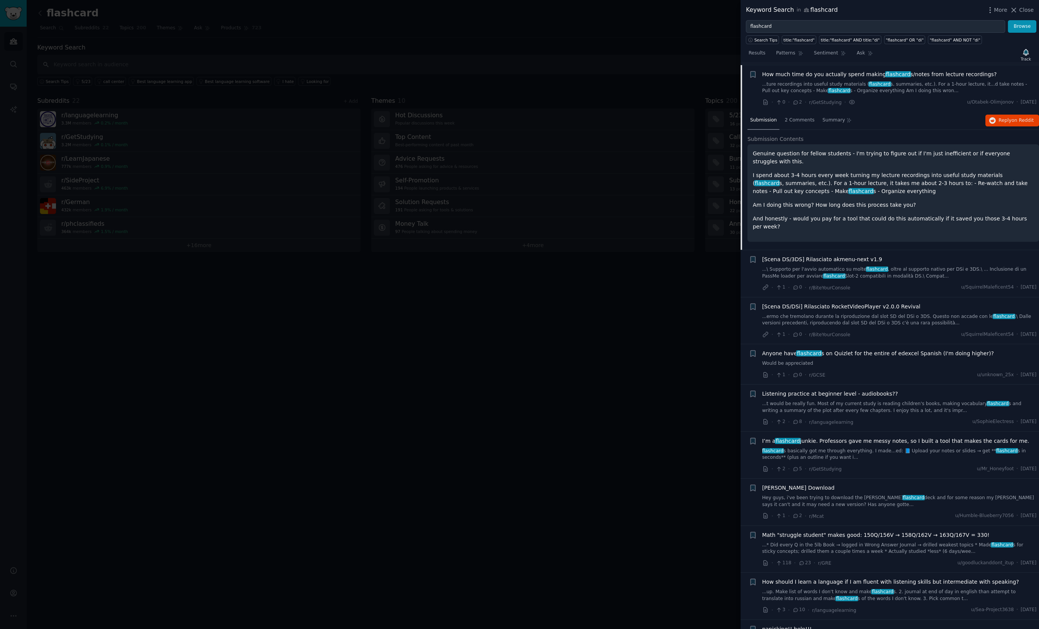
scroll to position [865, 0]
click at [802, 116] on span "2 Comments" at bounding box center [800, 119] width 30 height 7
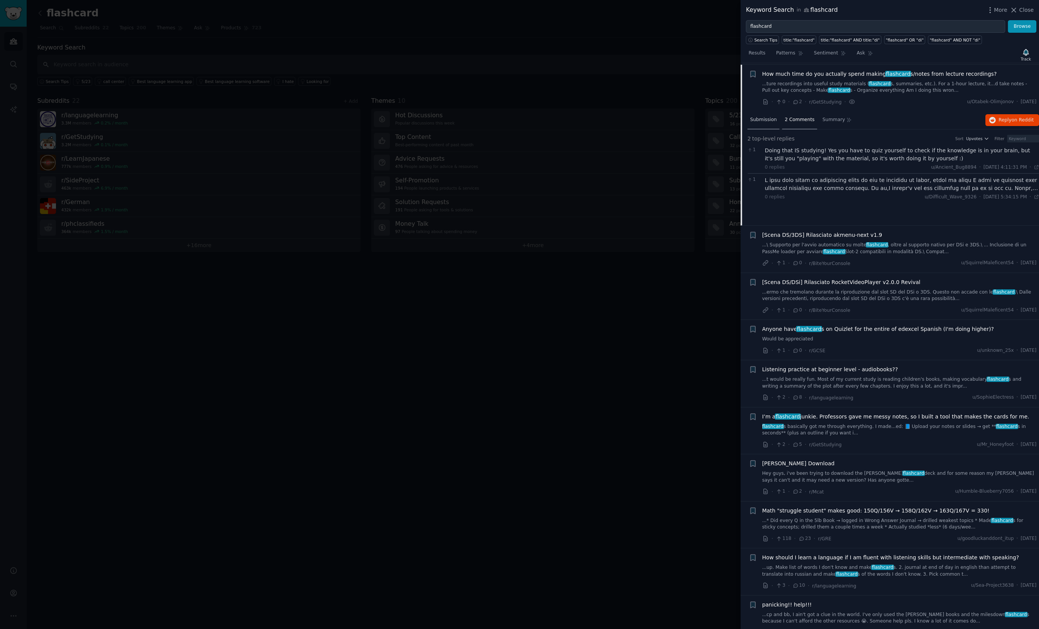
click at [770, 120] on span "Submission" at bounding box center [763, 119] width 27 height 7
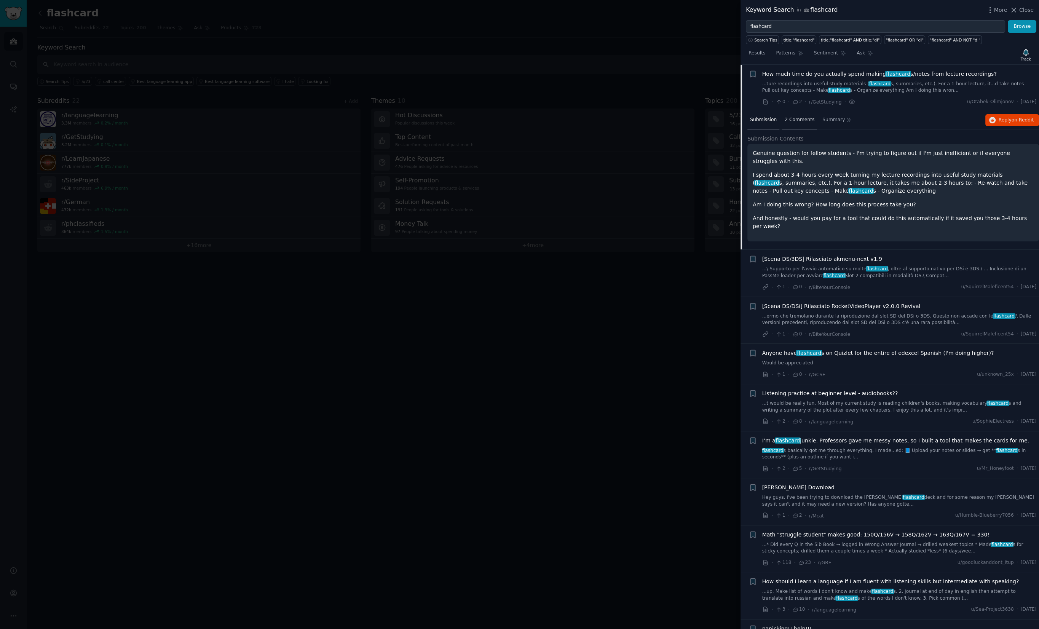
drag, startPoint x: 793, startPoint y: 124, endPoint x: 801, endPoint y: 127, distance: 8.3
click at [793, 124] on div "2 Comments" at bounding box center [799, 120] width 35 height 18
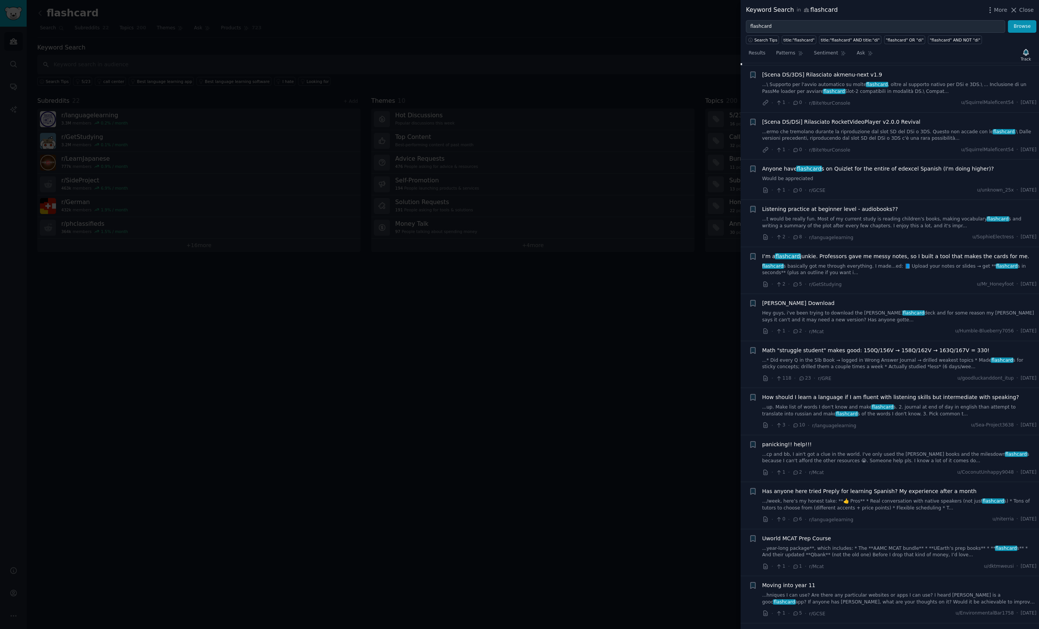
scroll to position [1026, 0]
click at [938, 260] on div "I’m a flashcard junkie. Professors gave me messy notes, so I built a tool that …" at bounding box center [899, 264] width 274 height 24
click at [939, 257] on span "I’m a flashcard junkie. Professors gave me messy notes, so I built a tool that …" at bounding box center [895, 256] width 267 height 8
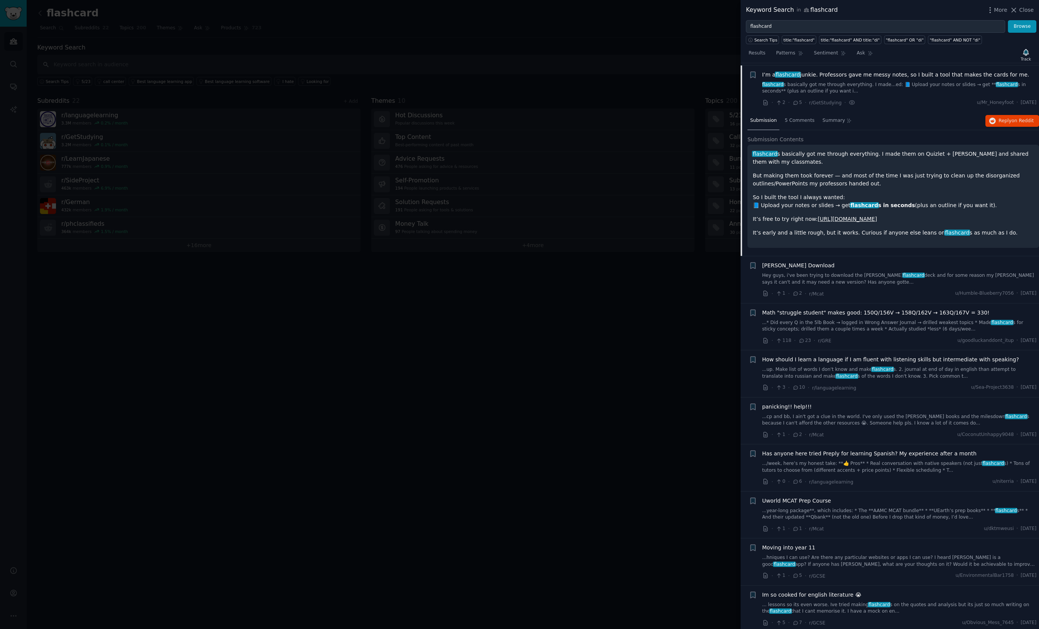
scroll to position [1093, 0]
click at [809, 122] on div "5 Comments" at bounding box center [799, 121] width 35 height 18
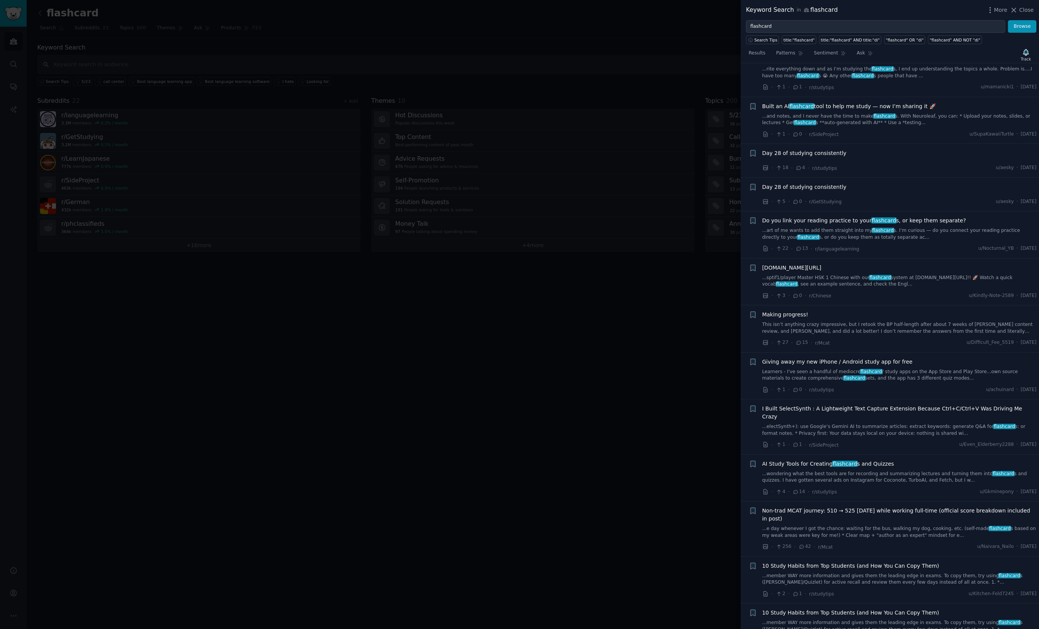
drag, startPoint x: 423, startPoint y: 322, endPoint x: 405, endPoint y: 348, distance: 31.5
click at [423, 322] on div at bounding box center [519, 314] width 1039 height 629
